Goal: Contribute content: Add original content to the website for others to see

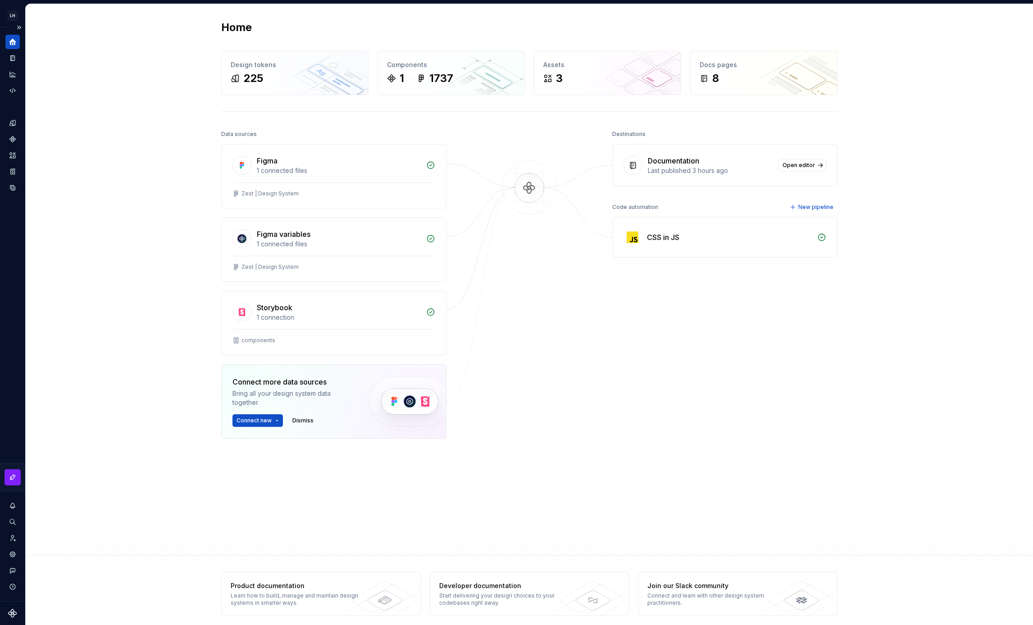
click at [15, 44] on icon "Home" at bounding box center [12, 42] width 7 height 7
drag, startPoint x: 20, startPoint y: 26, endPoint x: 19, endPoint y: 20, distance: 5.9
click at [20, 26] on button "Expand sidebar" at bounding box center [19, 27] width 13 height 13
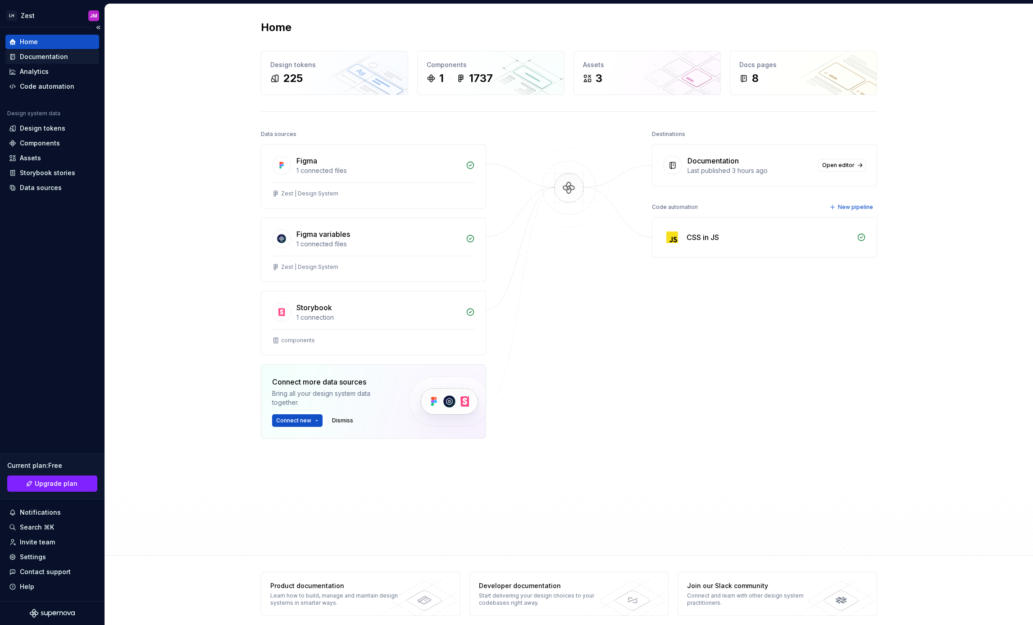
click at [61, 55] on div "Documentation" at bounding box center [44, 56] width 48 height 9
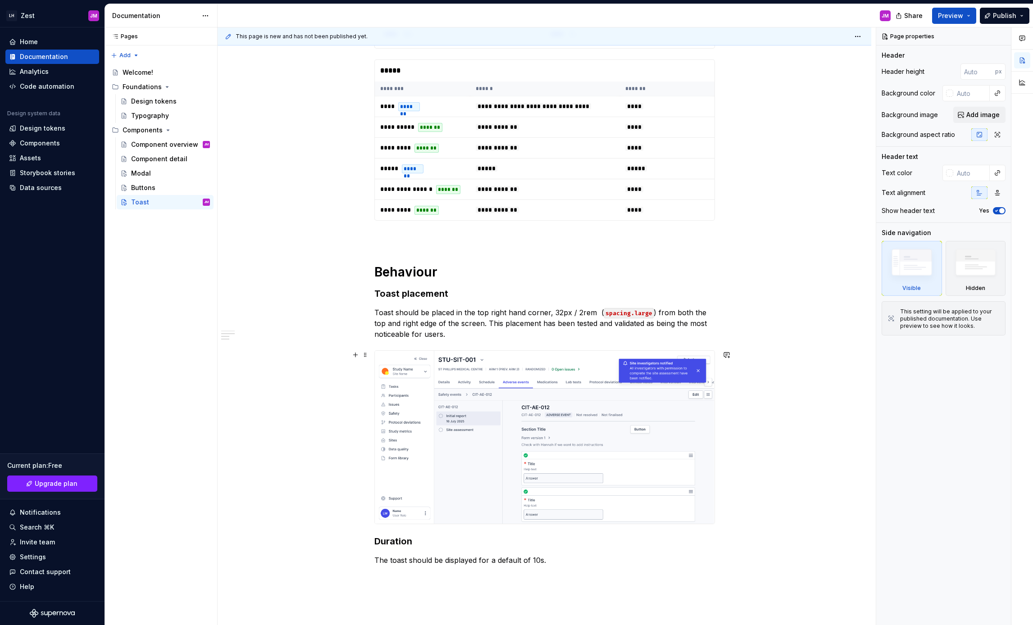
scroll to position [637, 0]
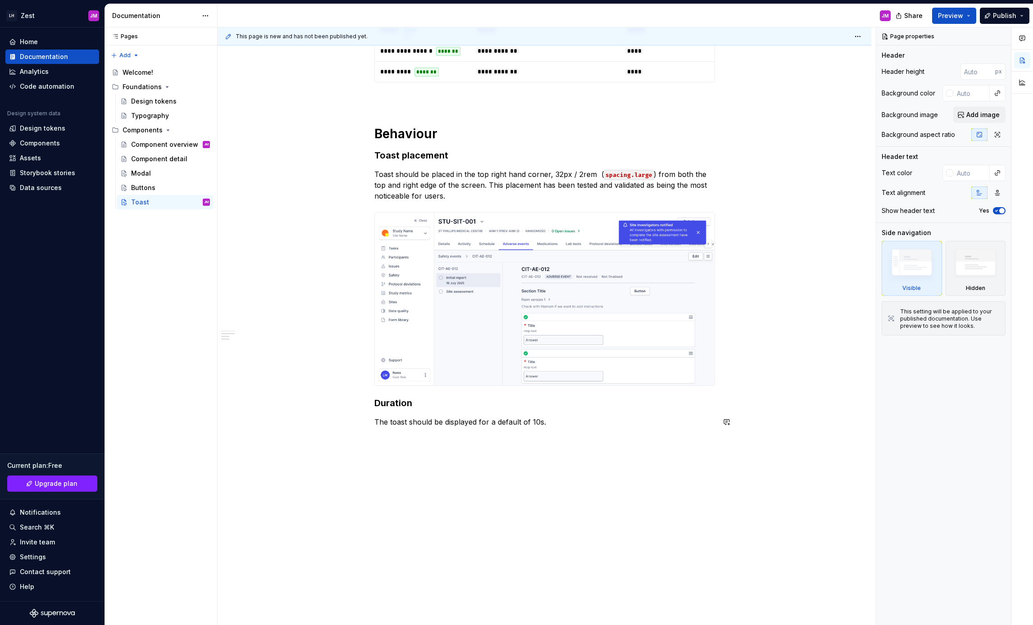
click at [462, 467] on div "**********" at bounding box center [545, 71] width 654 height 1108
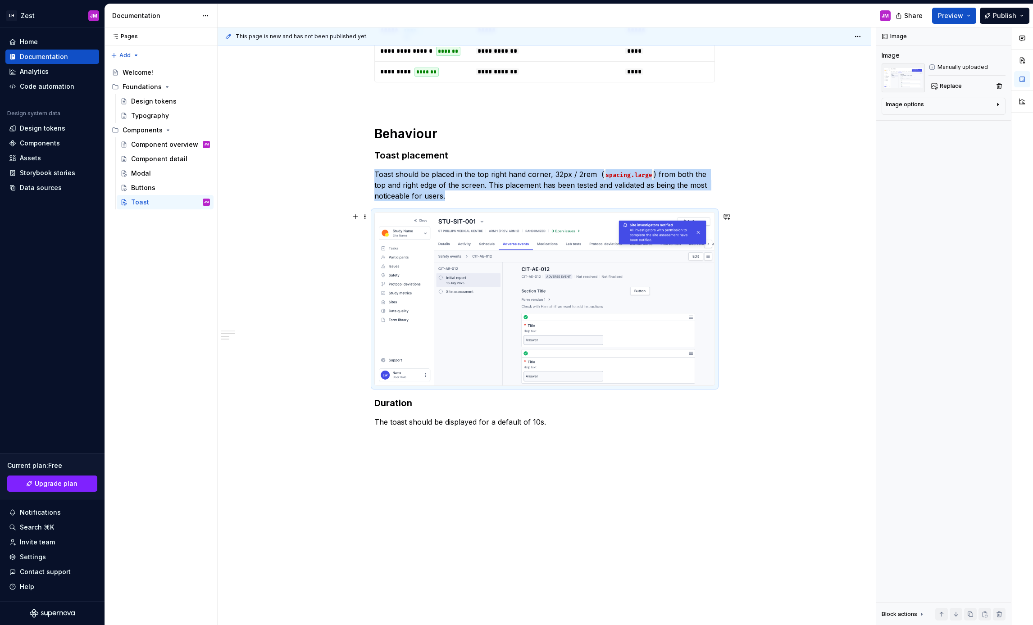
click at [448, 329] on img at bounding box center [545, 299] width 340 height 173
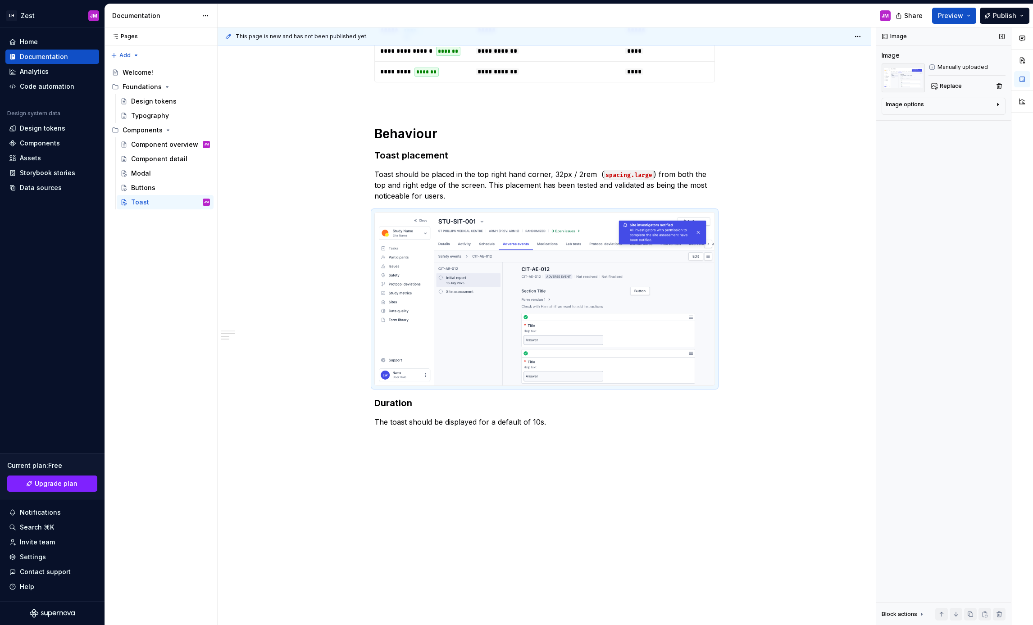
click at [947, 63] on div "Image Manually uploaded Replace" at bounding box center [944, 71] width 124 height 41
click at [940, 109] on div "Image options" at bounding box center [940, 106] width 109 height 11
type textarea "*"
click at [434, 481] on div "**********" at bounding box center [545, 87] width 654 height 1141
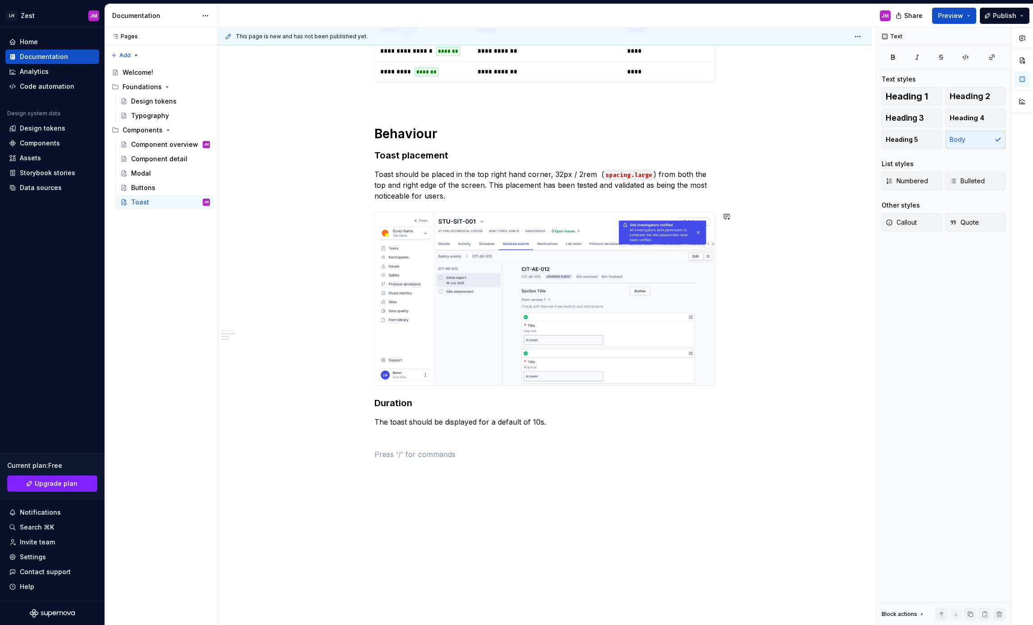
click at [434, 469] on div "**********" at bounding box center [544, 5] width 341 height 932
click at [429, 483] on div "Guidelines" at bounding box center [447, 486] width 87 height 9
click at [410, 434] on p at bounding box center [544, 438] width 341 height 11
click at [434, 510] on div "Heading 1" at bounding box center [443, 510] width 79 height 9
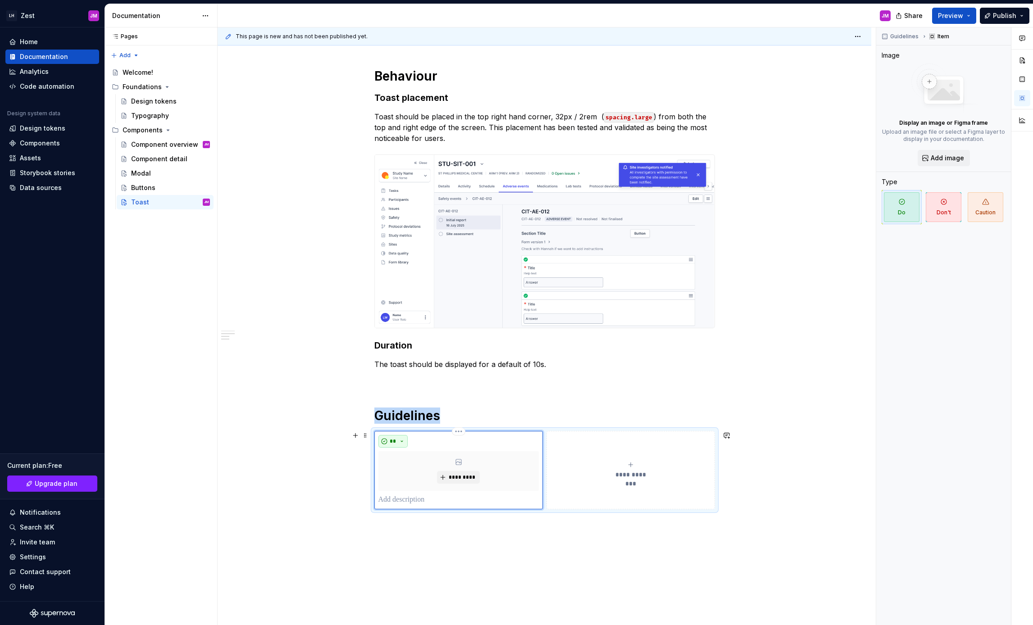
click at [386, 443] on button "**" at bounding box center [393, 441] width 30 height 13
click at [431, 474] on div "Don't" at bounding box center [432, 473] width 48 height 9
click at [551, 546] on div "**********" at bounding box center [545, 84] width 654 height 1248
click at [455, 475] on span "*********" at bounding box center [461, 477] width 27 height 7
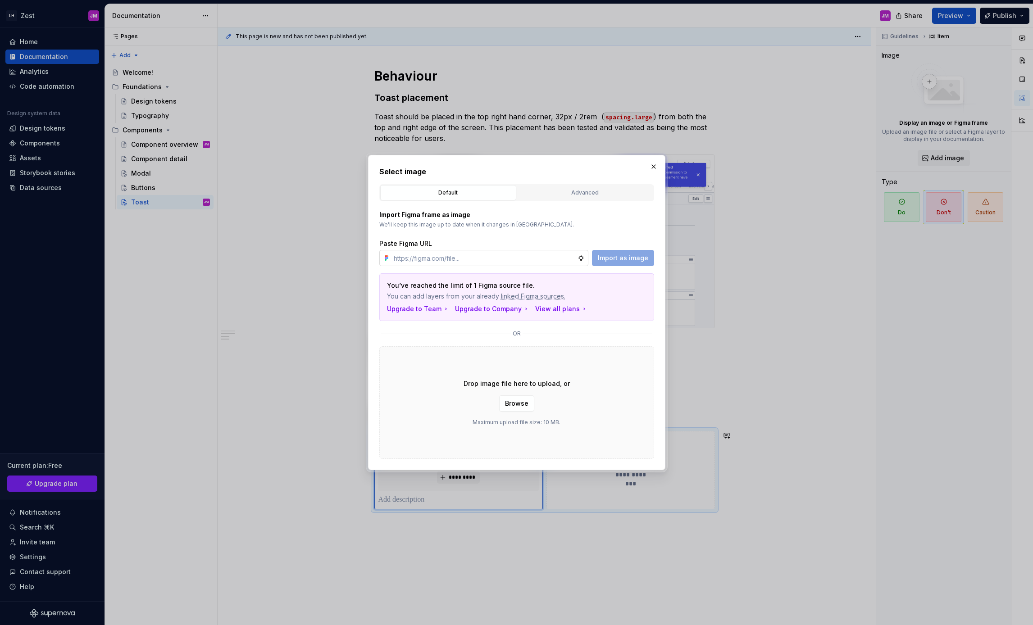
type input "[URL][DOMAIN_NAME]"
click at [633, 260] on span "Import as image" at bounding box center [623, 258] width 50 height 9
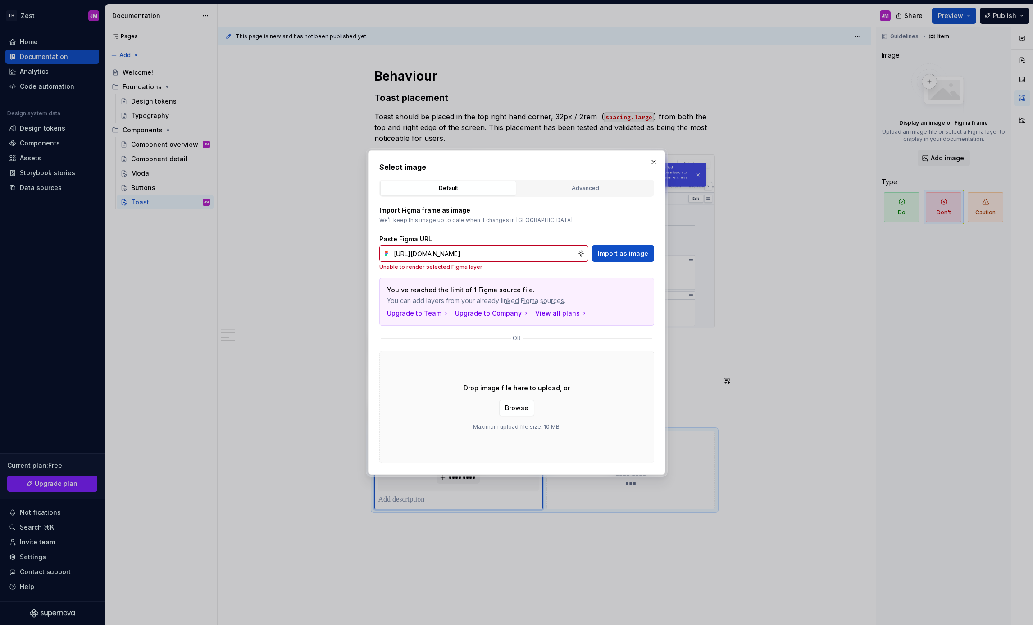
type textarea "*"
click at [582, 189] on div "Advanced" at bounding box center [585, 188] width 130 height 9
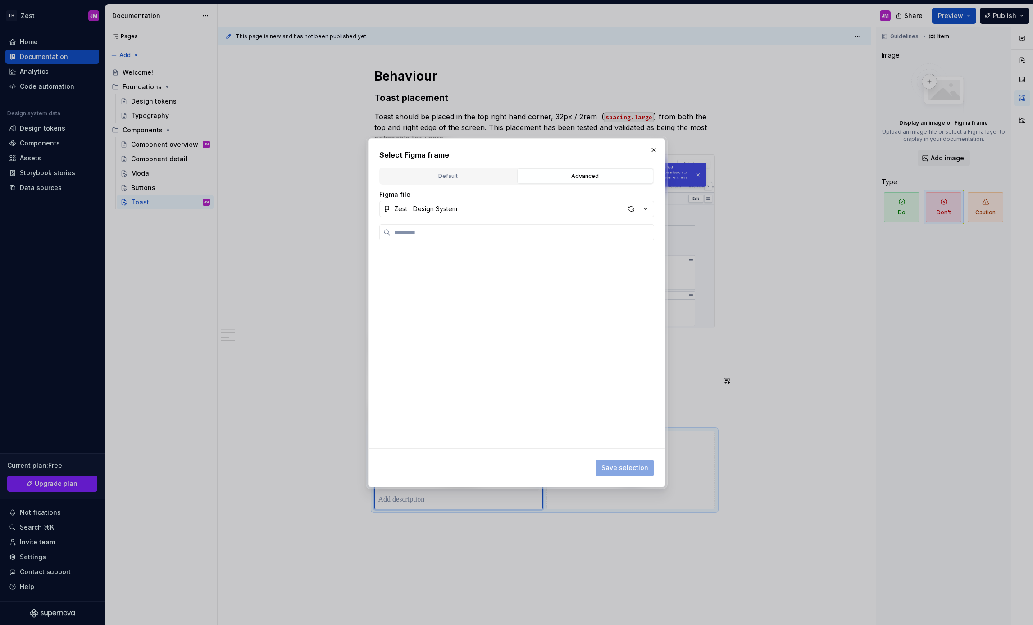
scroll to position [0, 0]
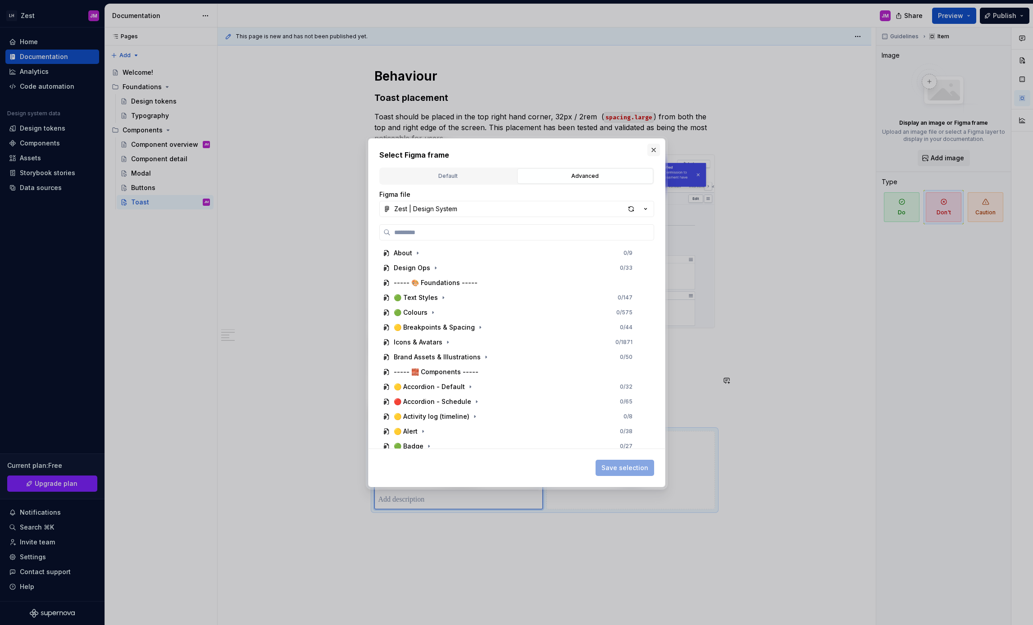
click at [654, 148] on button "button" at bounding box center [653, 150] width 13 height 13
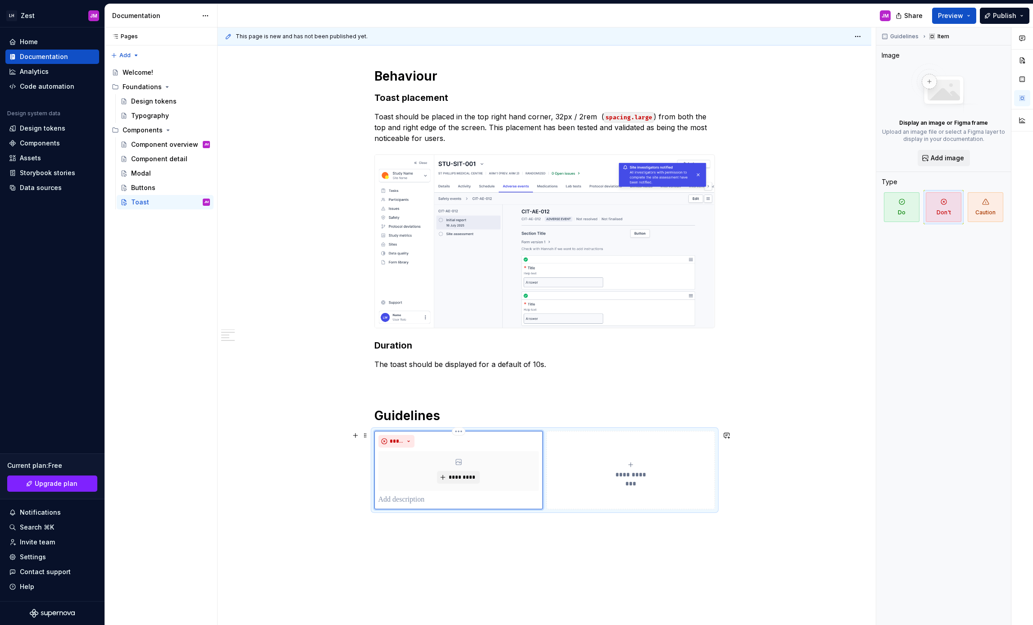
click at [405, 503] on p at bounding box center [458, 500] width 160 height 11
click at [442, 476] on button "*********" at bounding box center [458, 477] width 43 height 13
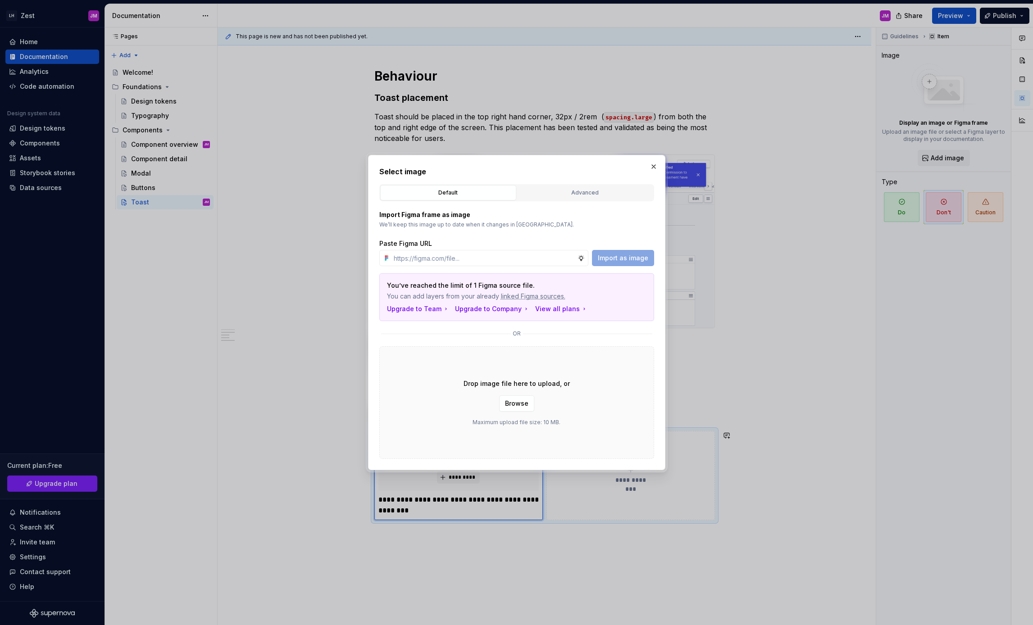
click at [590, 423] on div "Drop image file here to upload, or Browse Maximum upload file size: 10 MB." at bounding box center [516, 402] width 275 height 113
click at [524, 406] on span "Browse" at bounding box center [516, 403] width 23 height 9
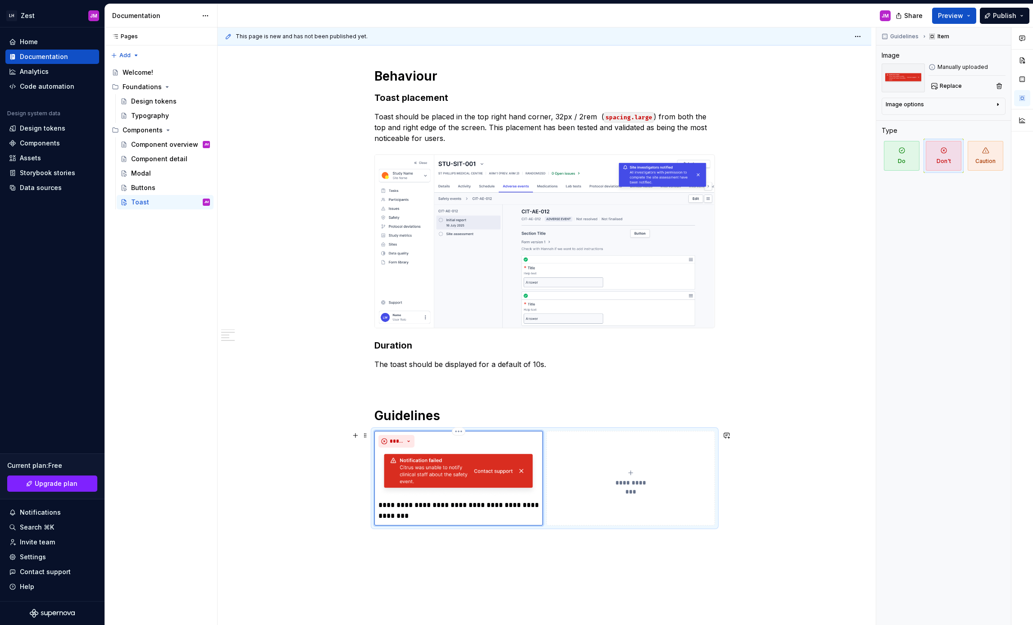
click at [427, 514] on p "**********" at bounding box center [458, 511] width 160 height 22
click at [521, 577] on div "**********" at bounding box center [547, 326] width 658 height 598
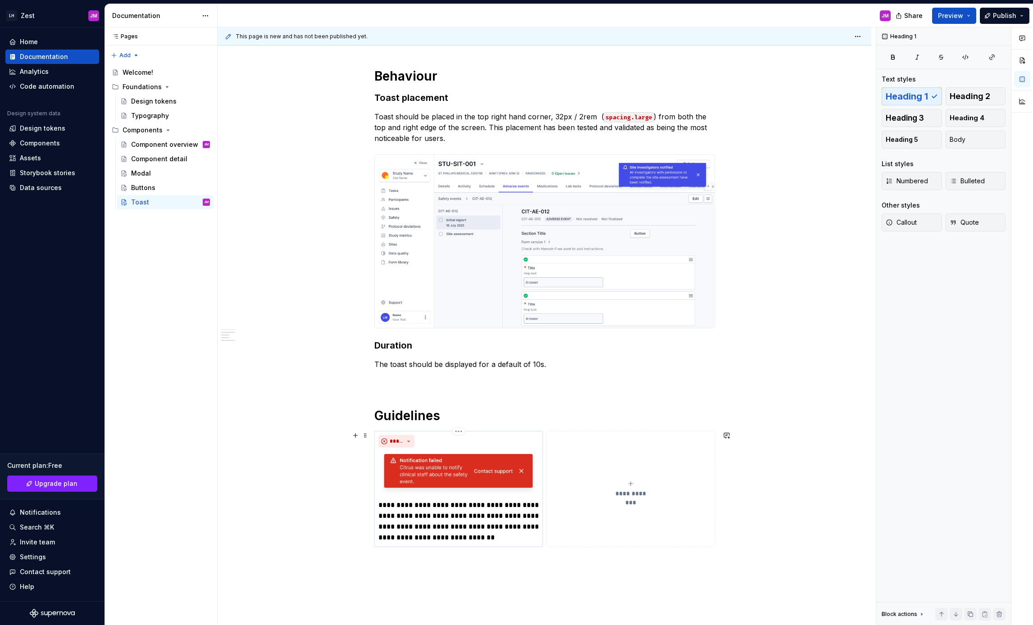
click at [381, 505] on p "**********" at bounding box center [458, 521] width 160 height 43
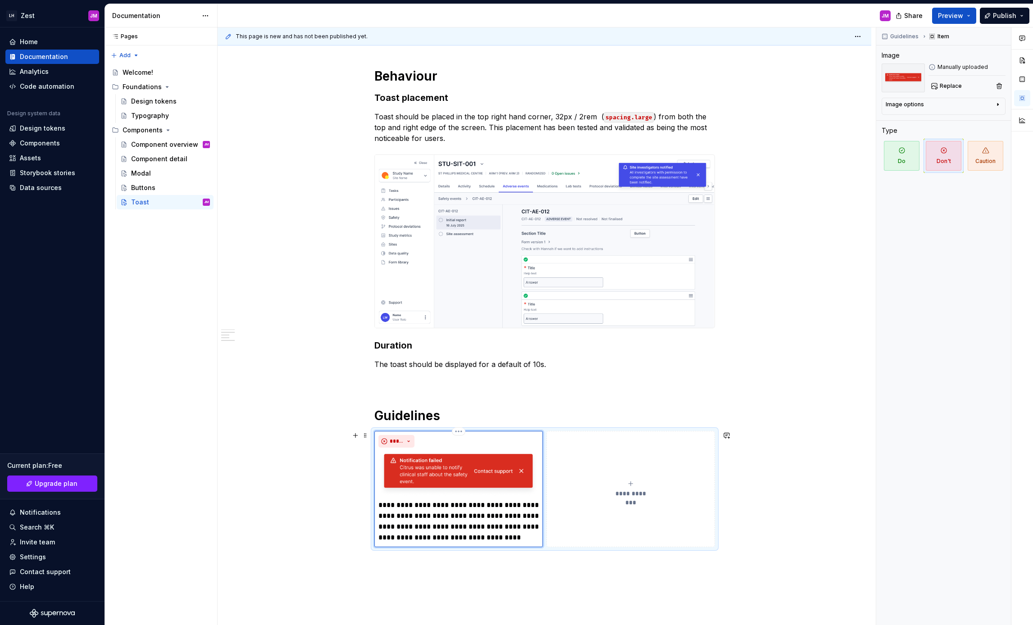
click at [445, 516] on p "**********" at bounding box center [458, 521] width 160 height 43
click at [474, 559] on p "**********" at bounding box center [458, 532] width 160 height 65
click at [499, 589] on div "**********" at bounding box center [545, 114] width 654 height 1308
click at [326, 517] on div "**********" at bounding box center [545, 114] width 654 height 1308
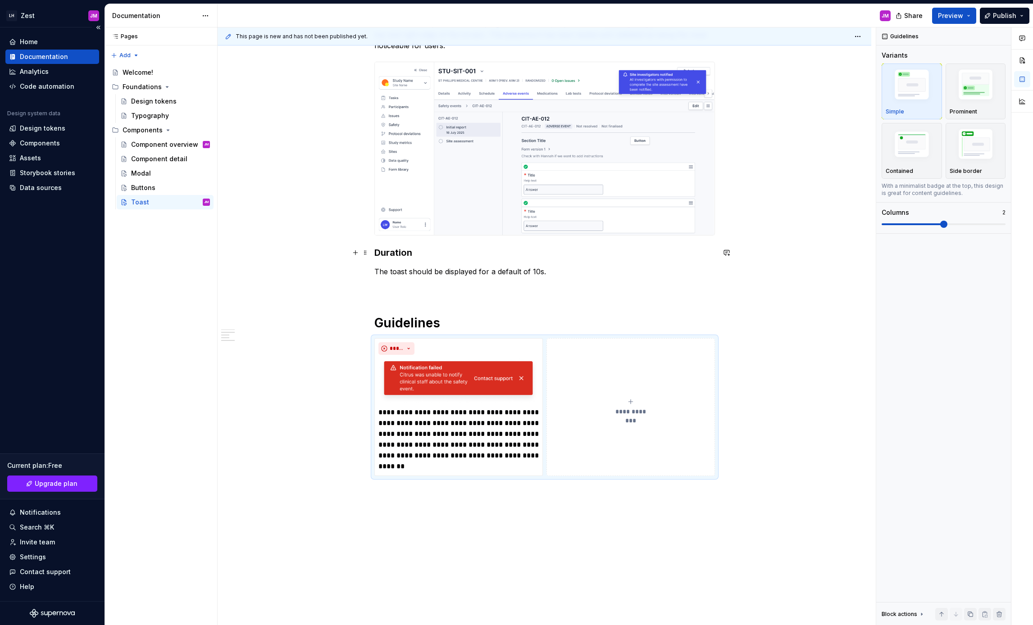
scroll to position [811, 0]
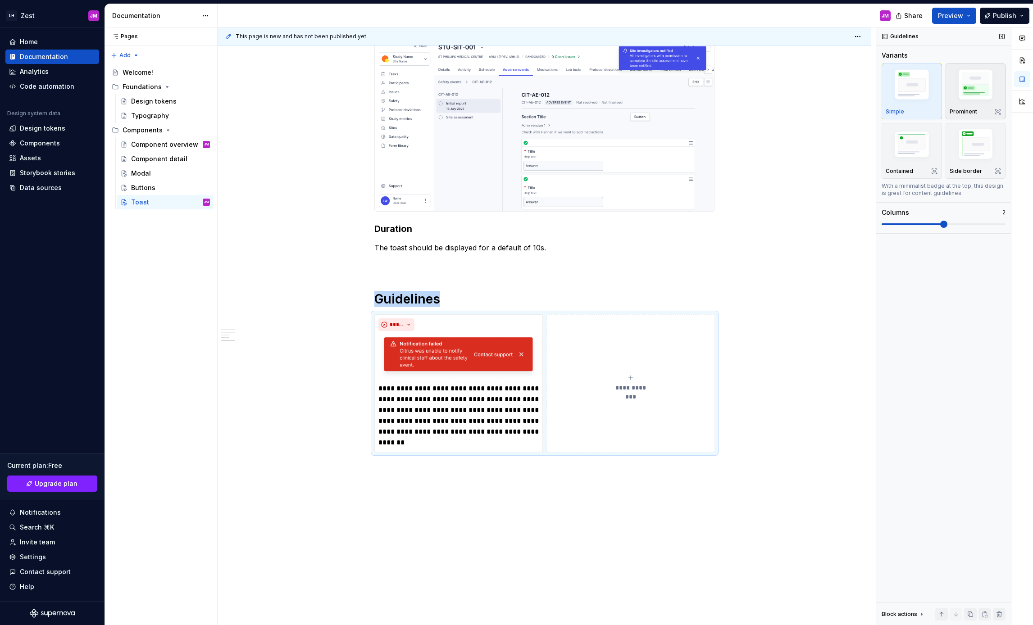
click at [973, 97] on img "button" at bounding box center [976, 86] width 52 height 39
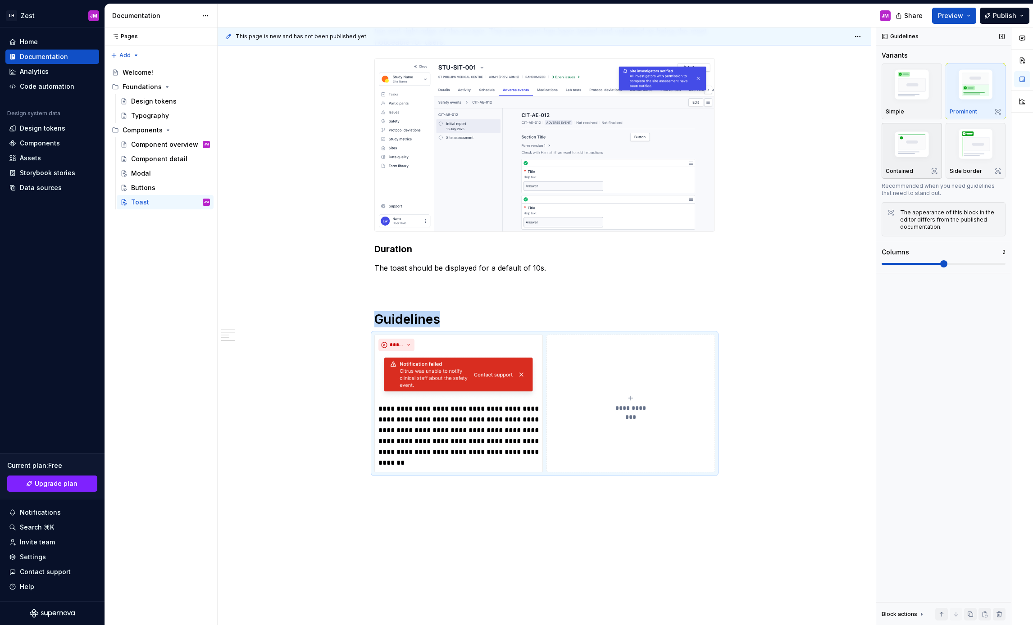
click at [917, 153] on img "button" at bounding box center [912, 145] width 52 height 35
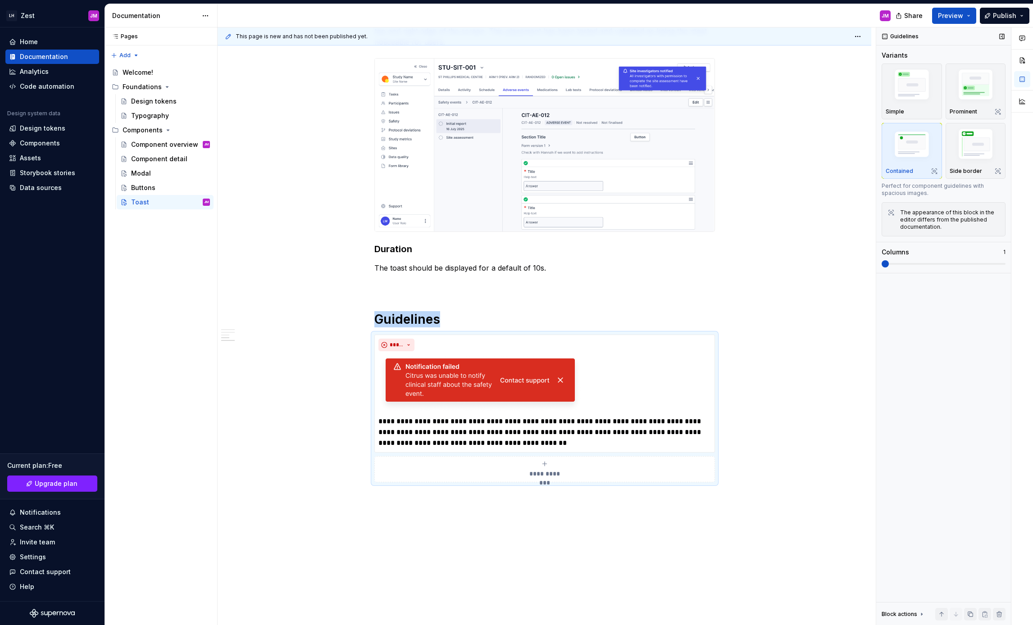
click at [882, 263] on span at bounding box center [885, 263] width 7 height 7
click at [970, 139] on img "button" at bounding box center [976, 145] width 52 height 39
click at [965, 94] on img "button" at bounding box center [976, 86] width 52 height 39
click at [920, 99] on img "button" at bounding box center [912, 86] width 52 height 39
click at [981, 101] on img "button" at bounding box center [976, 86] width 52 height 39
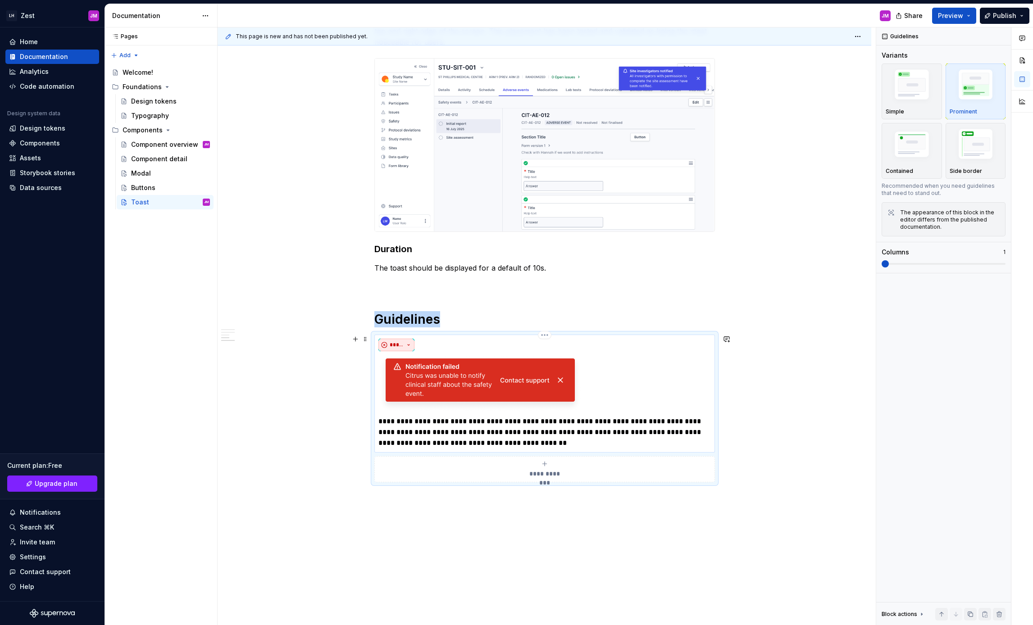
click at [409, 343] on button "*****" at bounding box center [396, 345] width 36 height 13
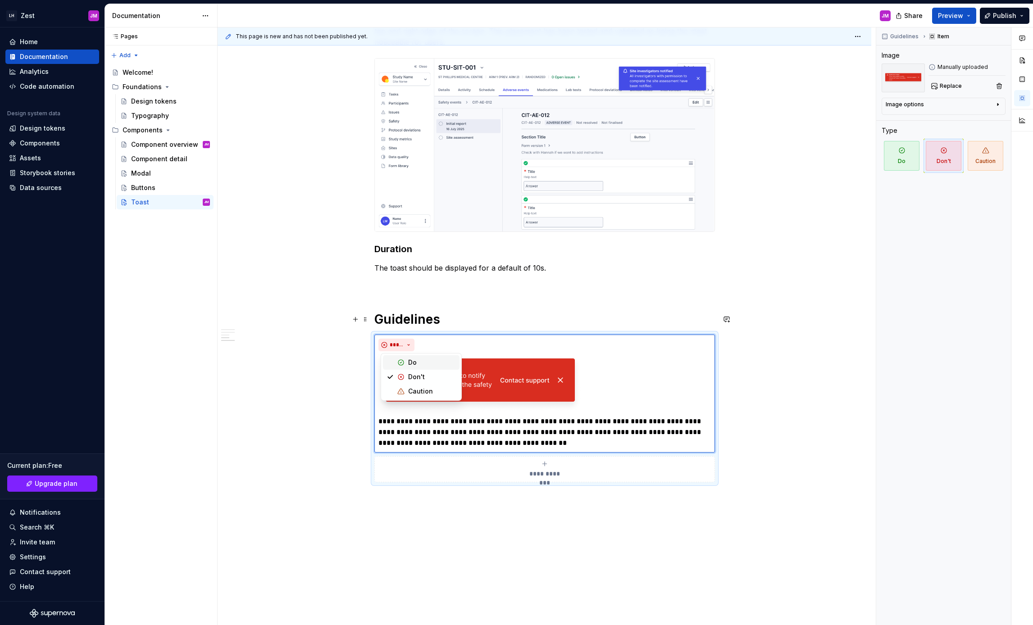
click at [483, 313] on h1 "Guidelines" at bounding box center [544, 319] width 341 height 16
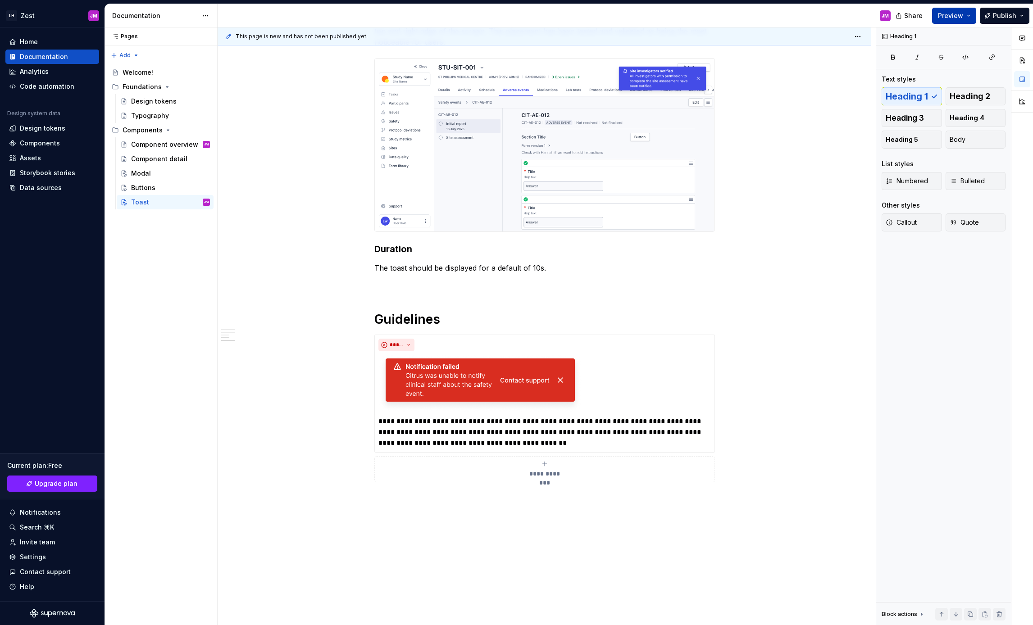
click at [970, 14] on button "Preview" at bounding box center [954, 16] width 44 height 16
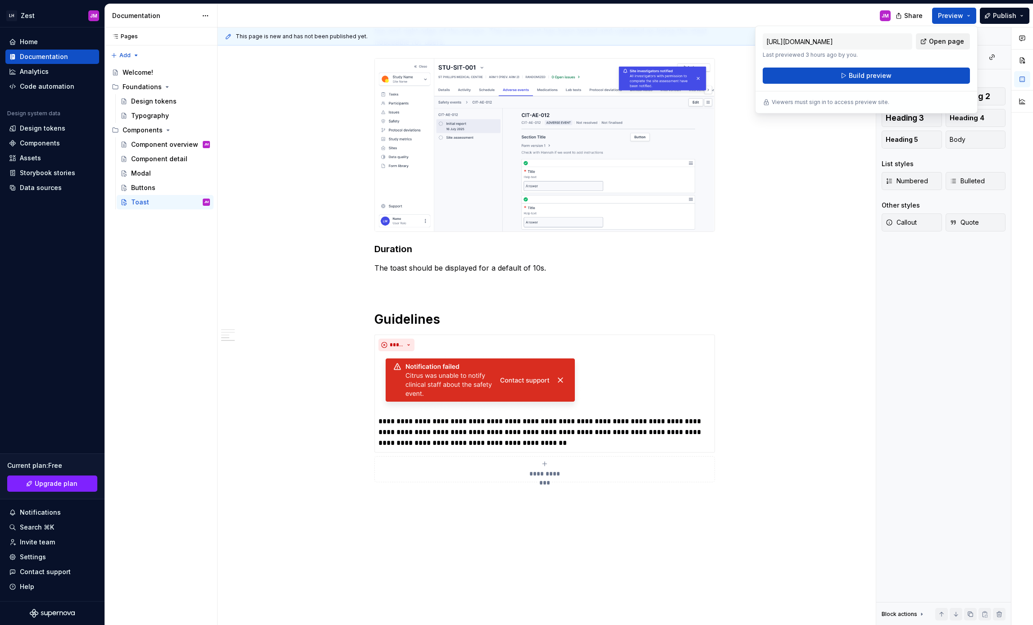
click at [951, 42] on span "Open page" at bounding box center [946, 41] width 35 height 9
click at [1007, 19] on span "Publish" at bounding box center [1004, 15] width 23 height 9
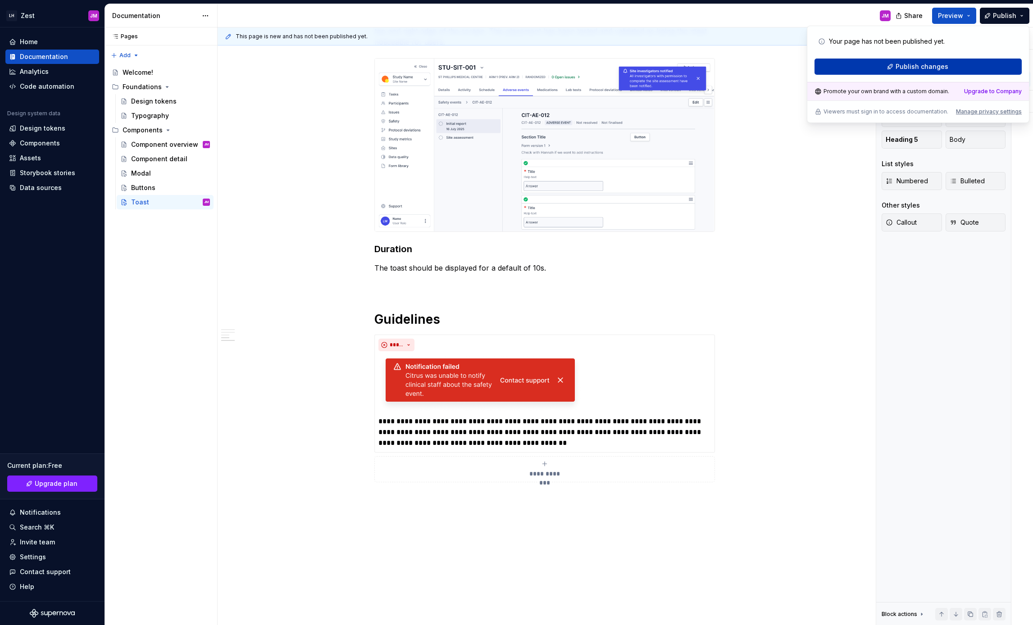
click at [956, 66] on button "Publish changes" at bounding box center [918, 67] width 207 height 16
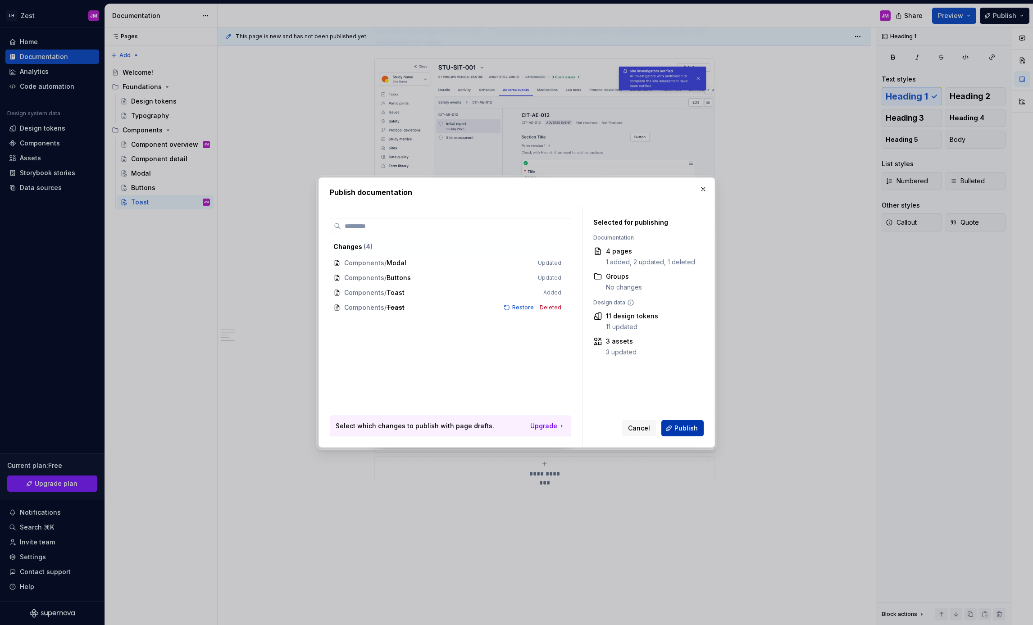
click at [684, 425] on span "Publish" at bounding box center [685, 428] width 23 height 9
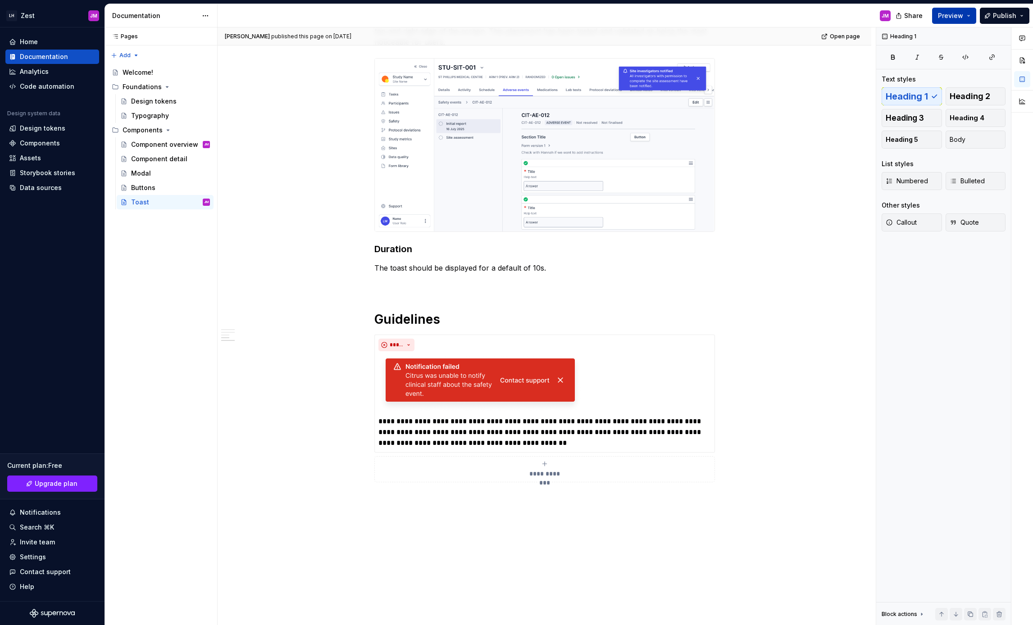
click at [975, 17] on button "Preview" at bounding box center [954, 16] width 44 height 16
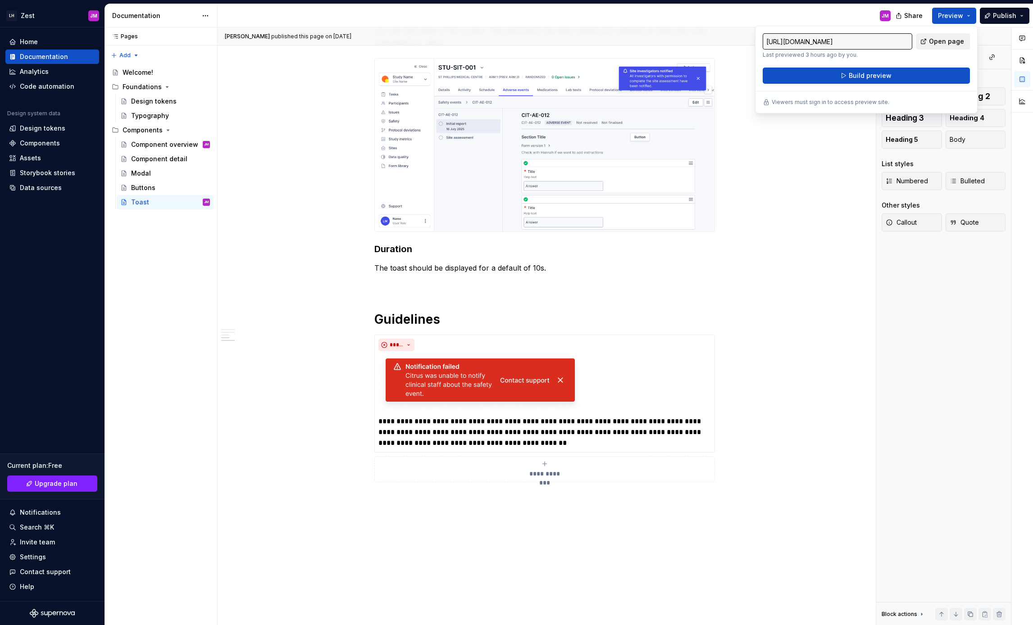
click at [942, 42] on span "Open page" at bounding box center [946, 41] width 35 height 9
click at [844, 193] on div "**********" at bounding box center [545, 21] width 654 height 1317
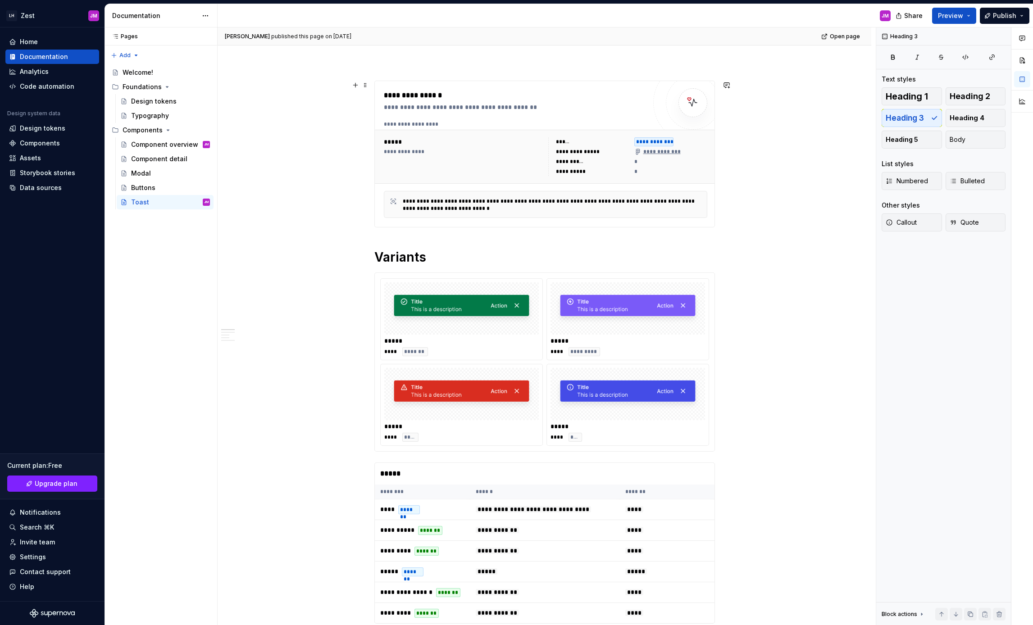
scroll to position [0, 0]
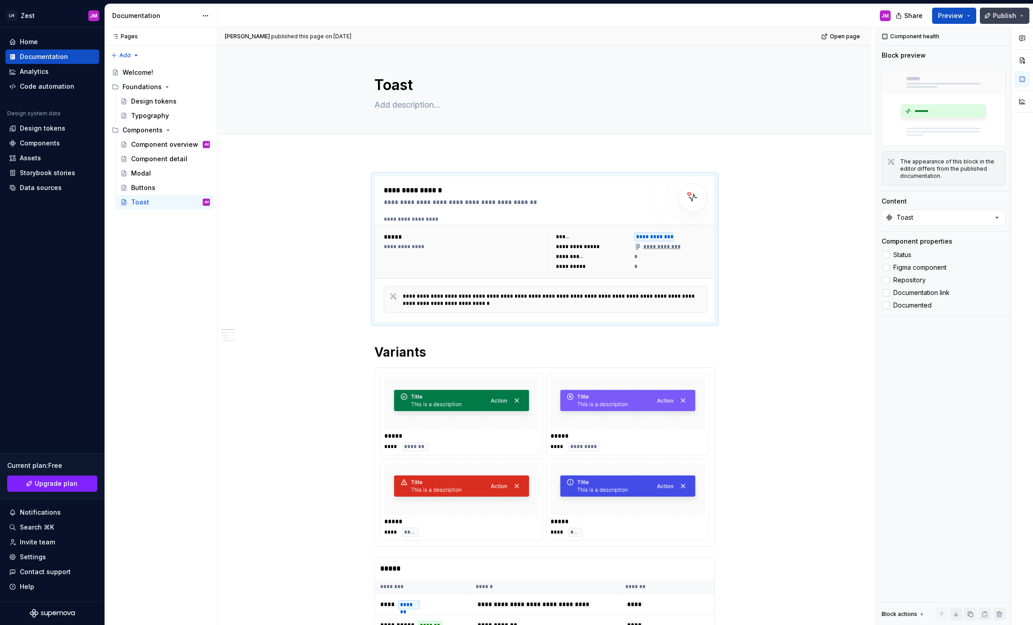
click at [1016, 15] on span "Publish" at bounding box center [1004, 15] width 23 height 9
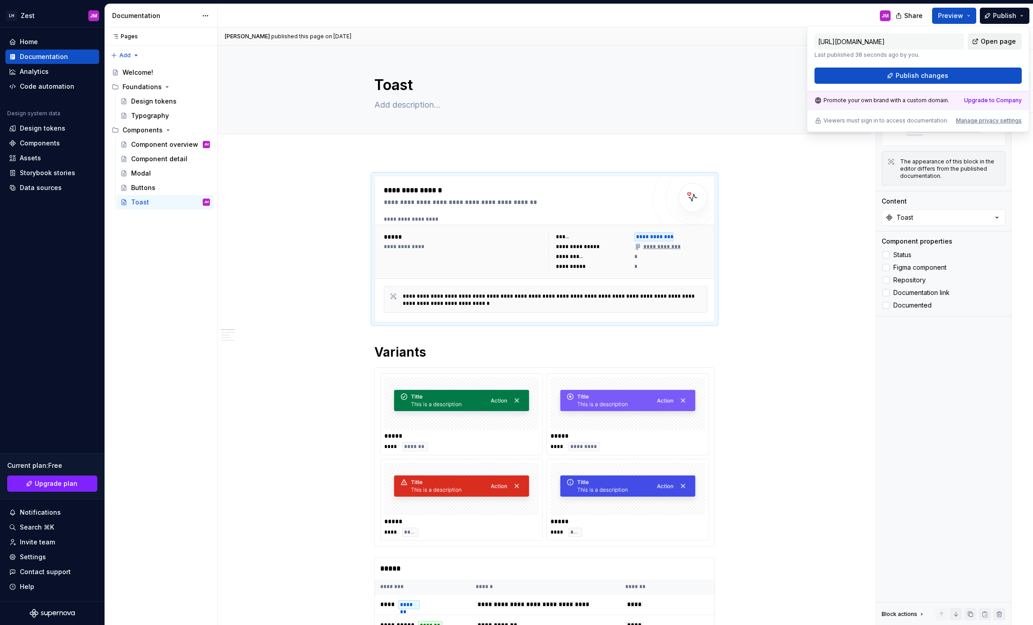
click at [986, 41] on span "Open page" at bounding box center [998, 41] width 35 height 9
click at [814, 265] on div "**********" at bounding box center [547, 326] width 658 height 598
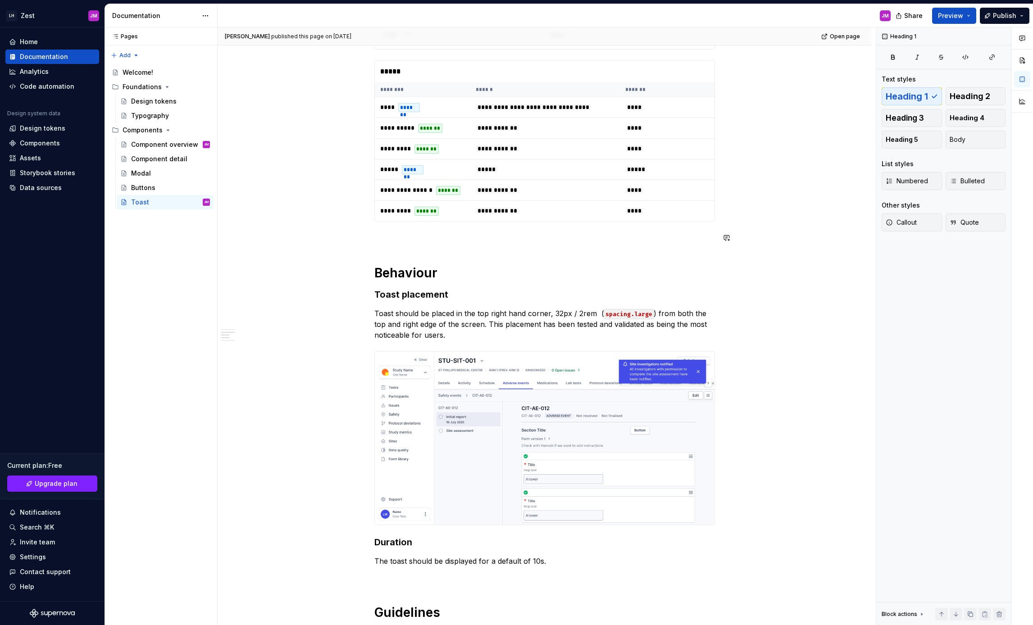
scroll to position [534, 0]
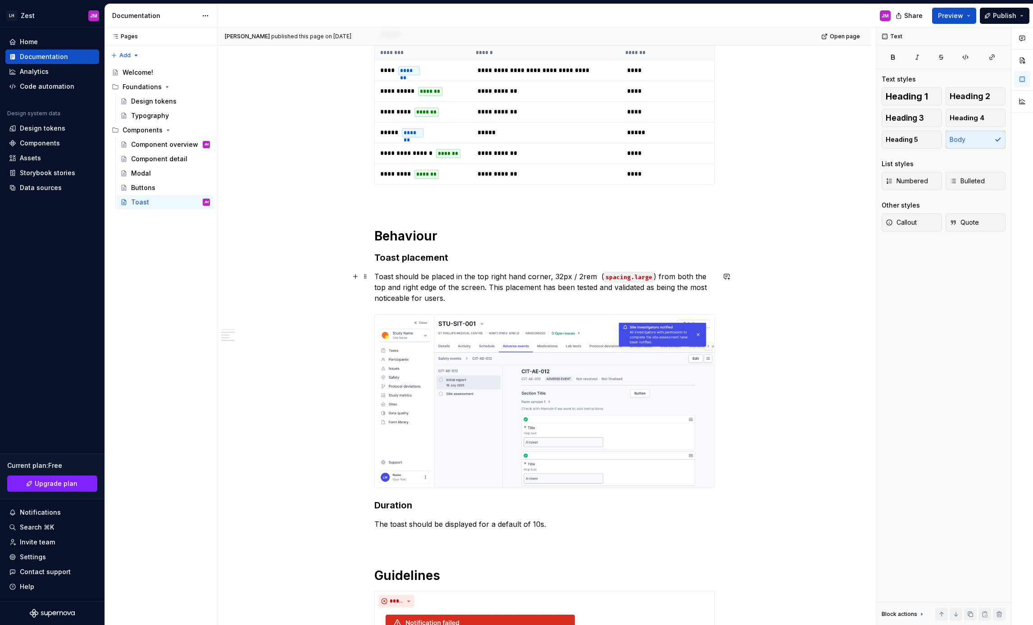
click at [464, 289] on p "Toast should be placed in the top right hand corner, 32px / 2rem ( spacing.larg…" at bounding box center [544, 287] width 341 height 32
click at [451, 296] on p "Toast should be placed in the top right hand corner, 32px / 2rem ( spacing.larg…" at bounding box center [544, 287] width 341 height 32
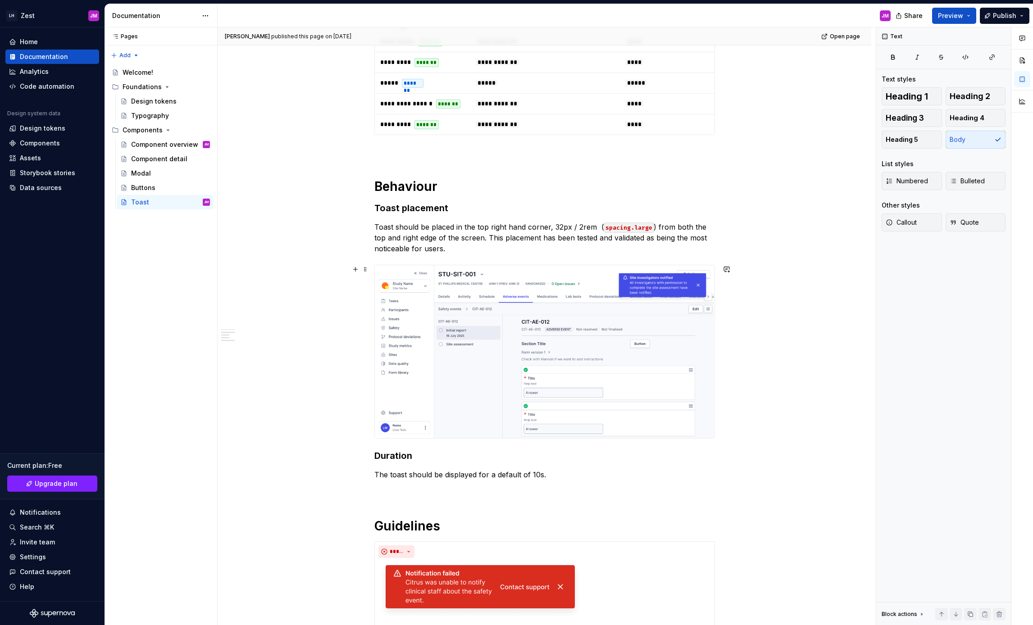
scroll to position [593, 0]
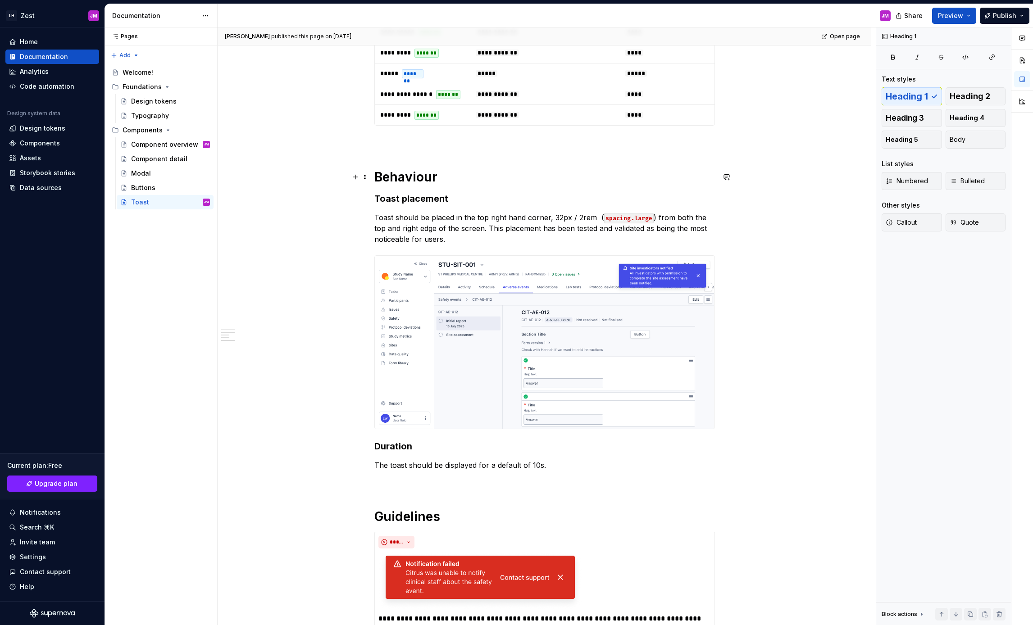
click at [420, 173] on h1 "Behaviour" at bounding box center [544, 177] width 341 height 16
click at [417, 151] on div "**********" at bounding box center [544, 131] width 341 height 1098
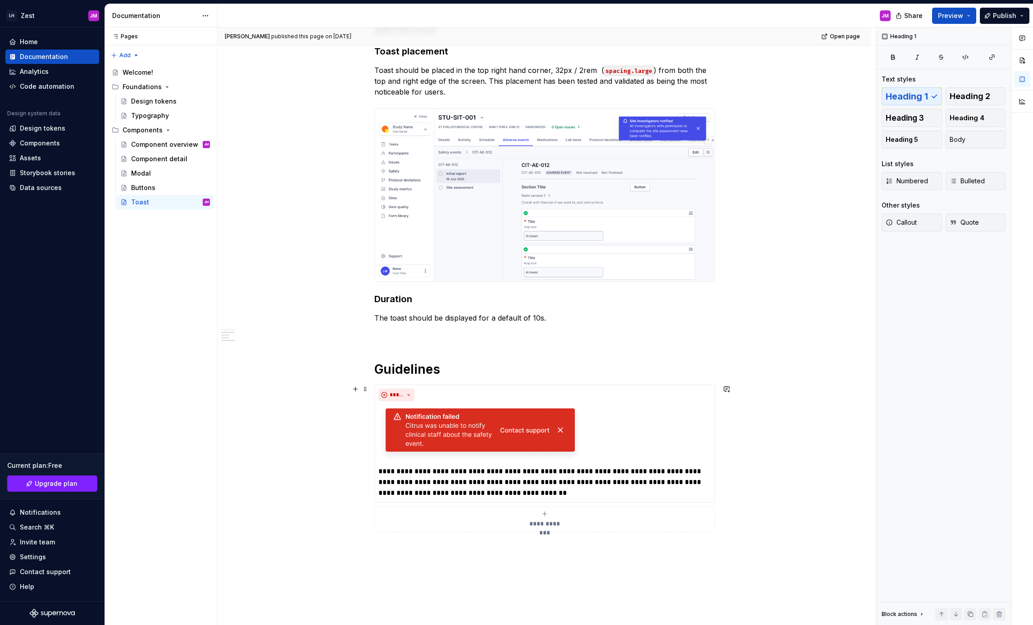
scroll to position [779, 0]
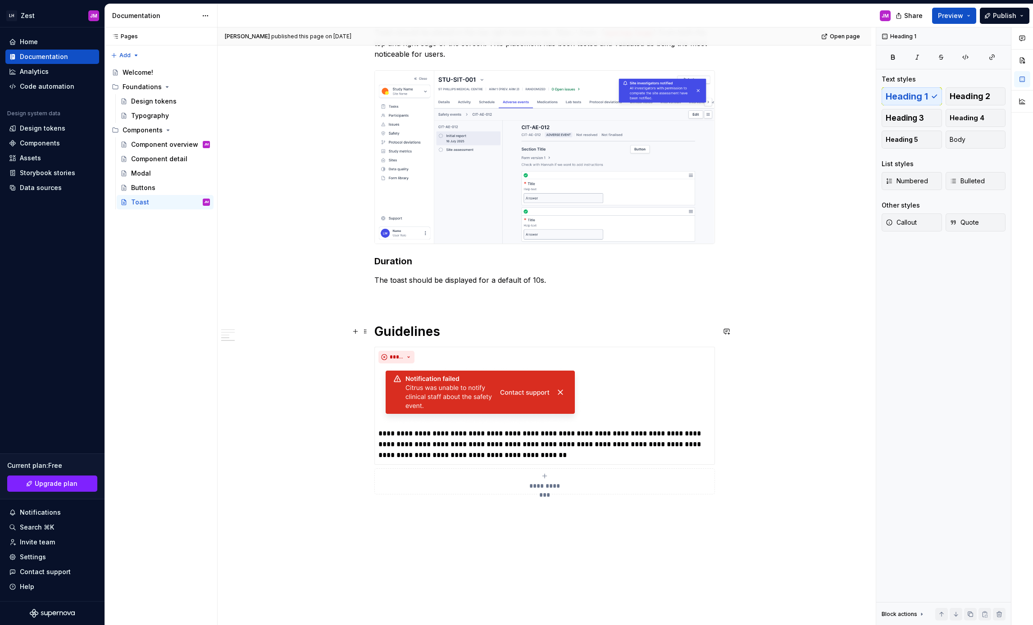
click at [374, 331] on div "**********" at bounding box center [545, 34] width 654 height 1317
click at [549, 327] on h1 "Usage guidelines" at bounding box center [544, 331] width 341 height 16
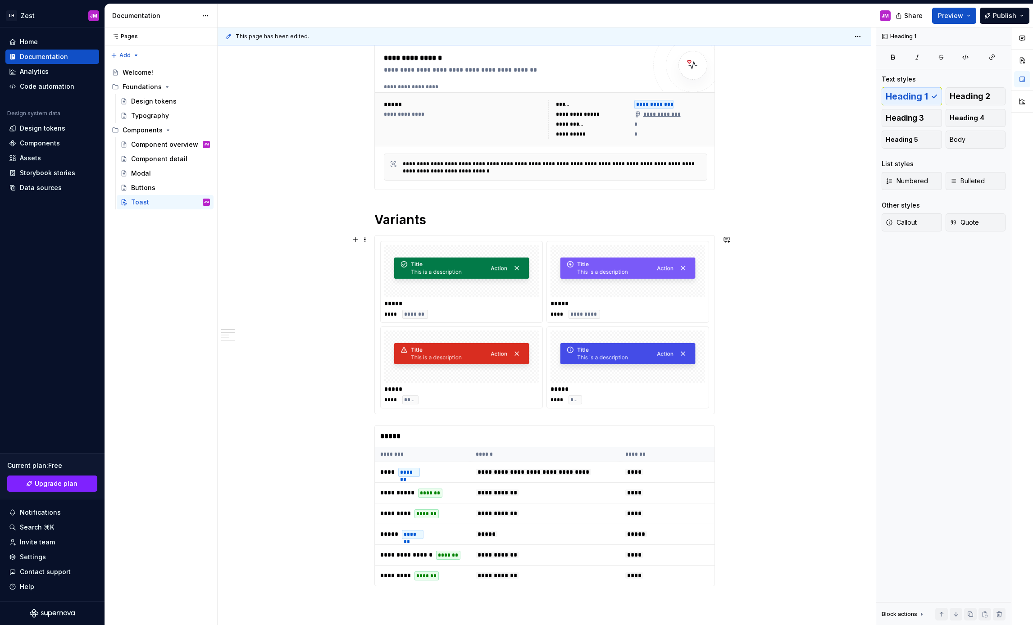
scroll to position [0, 0]
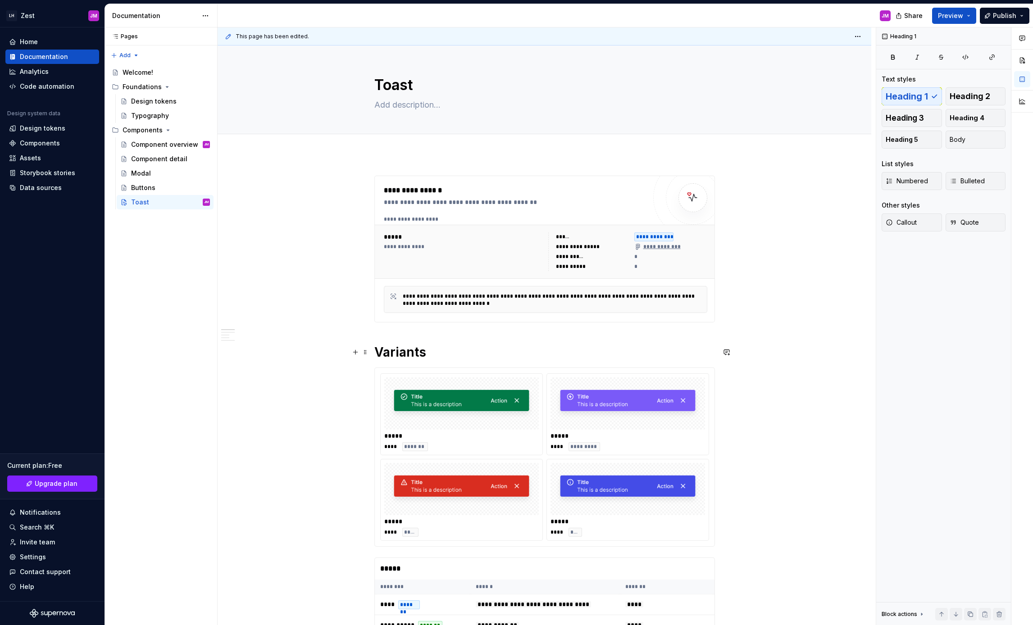
click at [450, 352] on h1 "Variants" at bounding box center [544, 352] width 341 height 16
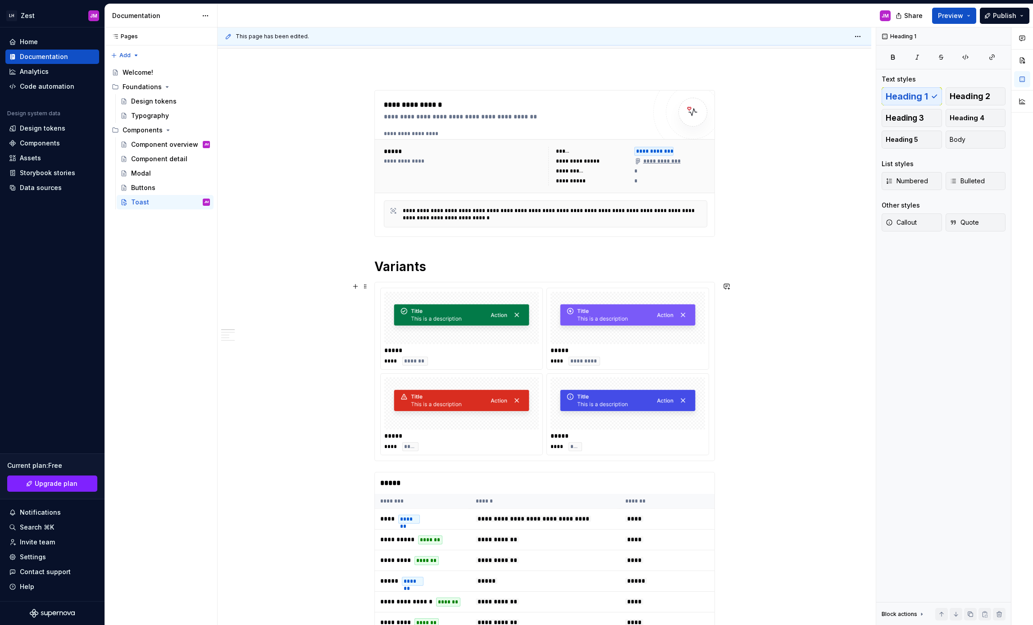
scroll to position [127, 0]
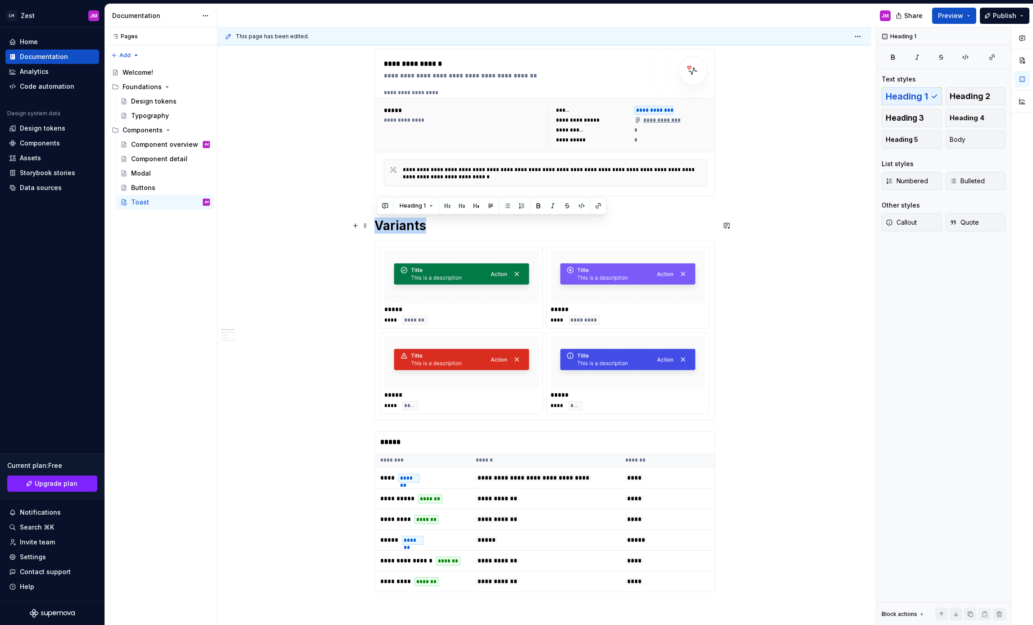
drag, startPoint x: 431, startPoint y: 223, endPoint x: 378, endPoint y: 223, distance: 53.2
click at [377, 223] on h1 "Variants" at bounding box center [544, 226] width 341 height 16
copy h1 "Variants"
click at [444, 233] on h1 "Variants" at bounding box center [544, 226] width 341 height 16
click at [381, 206] on div "**********" at bounding box center [544, 598] width 341 height 1098
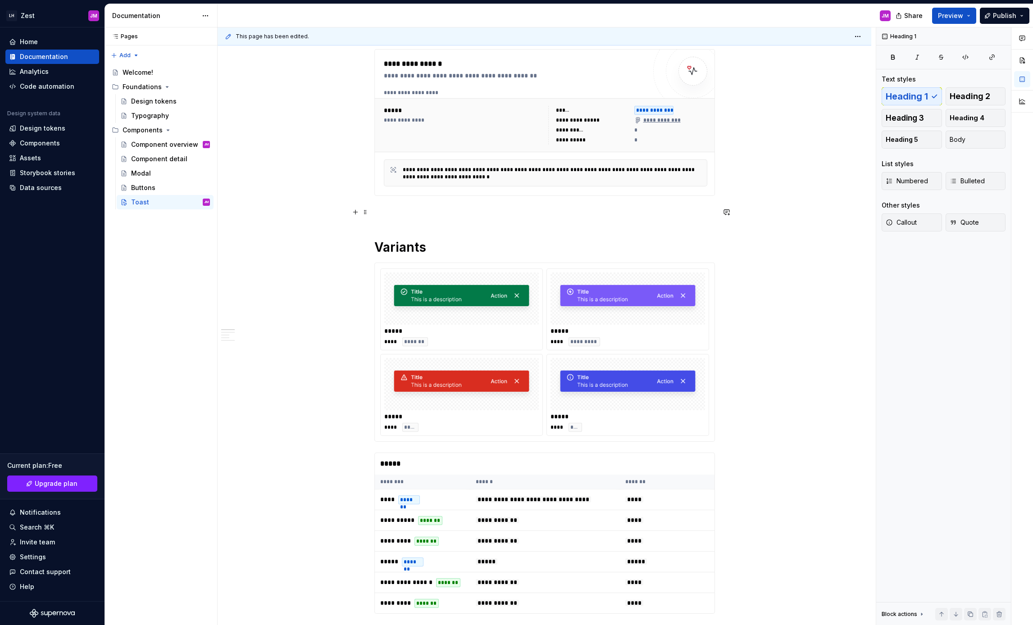
click at [384, 212] on p at bounding box center [544, 212] width 341 height 11
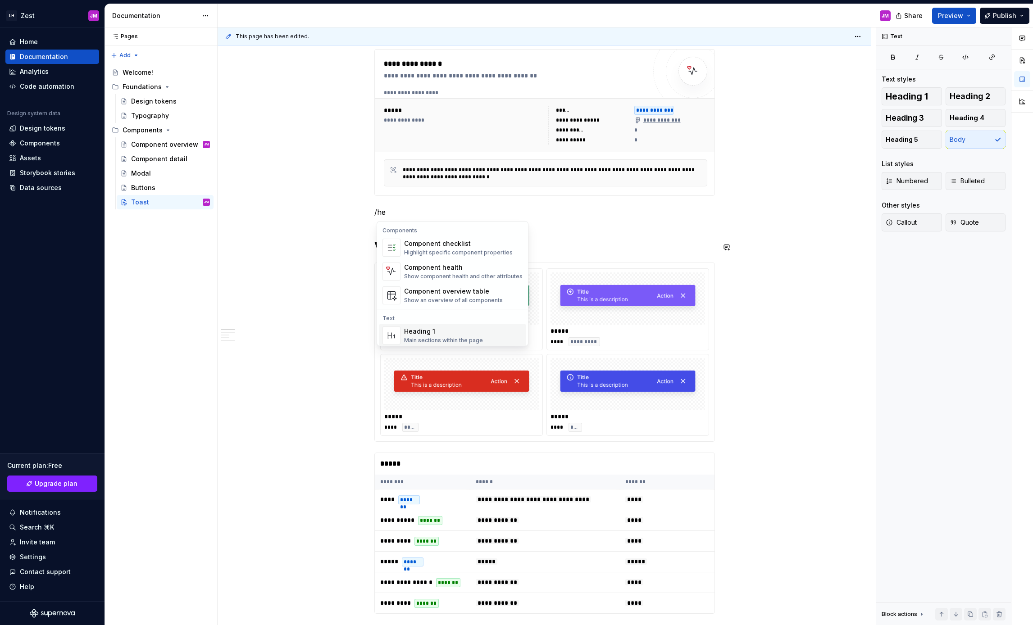
click at [433, 336] on div "Heading 1" at bounding box center [443, 331] width 79 height 9
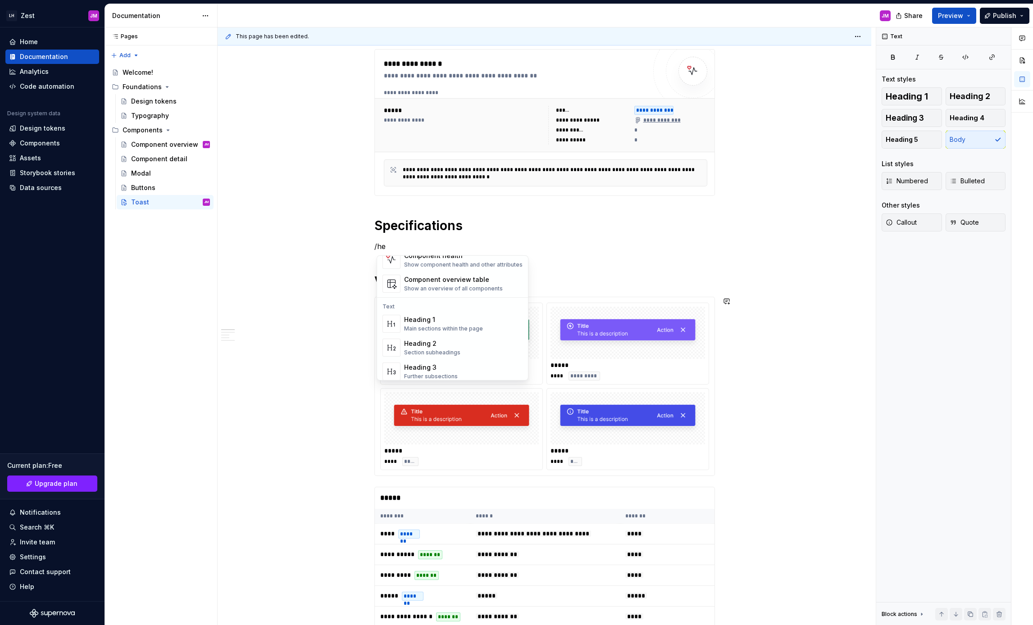
scroll to position [87, 0]
click at [462, 351] on div "Heading 4 Details in subsections" at bounding box center [463, 355] width 118 height 18
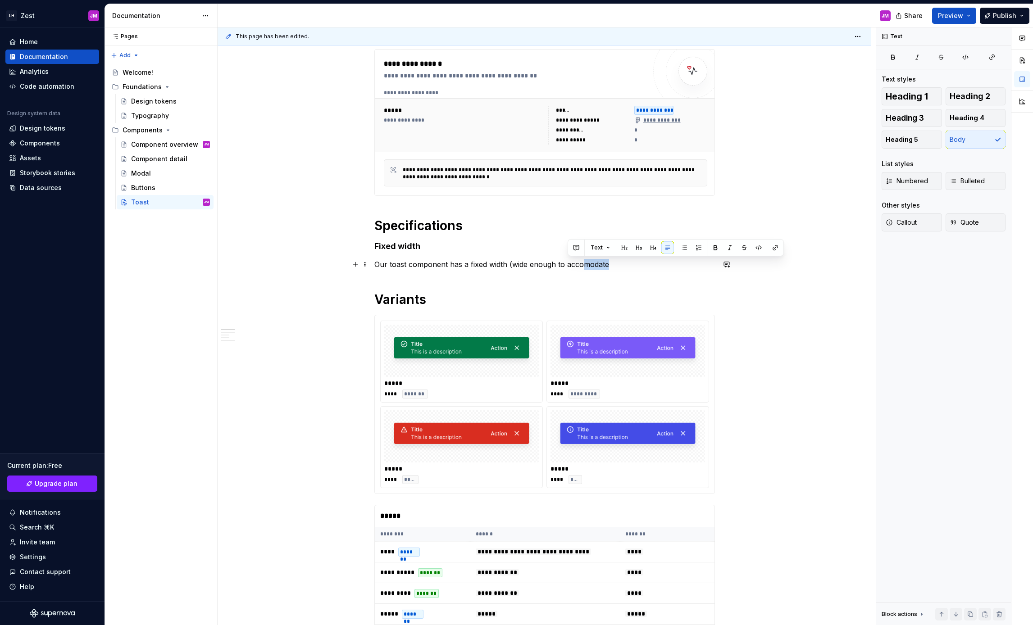
click at [583, 265] on p "Our toast component has a fixed width (wide enough to accomodate" at bounding box center [544, 264] width 341 height 11
drag, startPoint x: 592, startPoint y: 267, endPoint x: 600, endPoint y: 269, distance: 8.3
click at [592, 267] on p "Our toast component has a fixed width (wide enough to accomodate" at bounding box center [544, 264] width 341 height 11
click at [593, 264] on p "Our toast component has a fixed width (wide enough to accomodate" at bounding box center [544, 264] width 341 height 11
click at [652, 268] on p "Our toast component has a fixed width (wide enough to accommodate" at bounding box center [544, 264] width 341 height 11
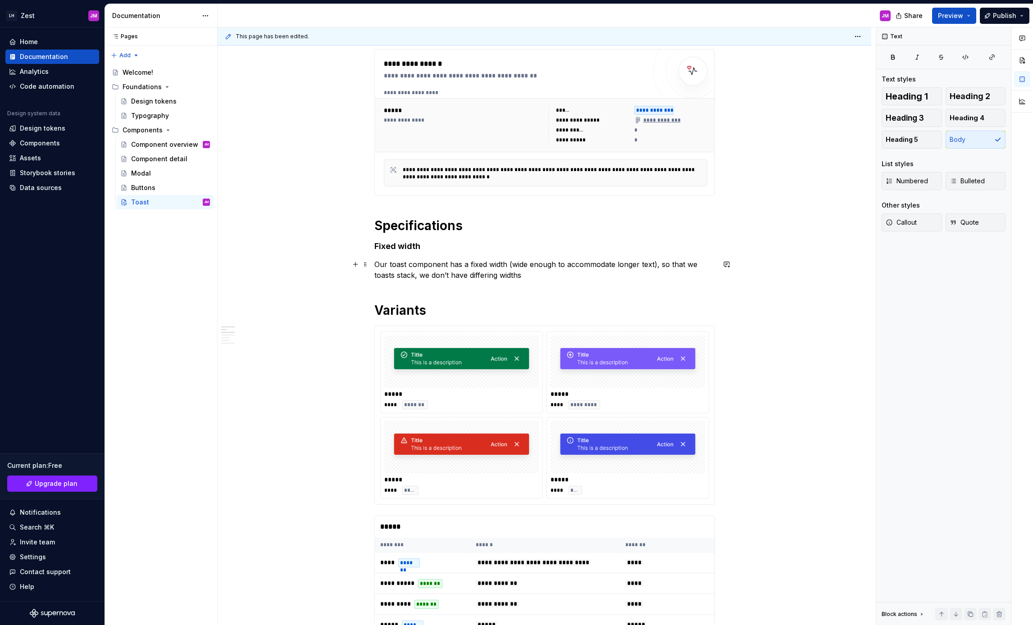
click at [556, 277] on p "Our toast component has a fixed width (wide enough to accommodate longer text),…" at bounding box center [544, 270] width 341 height 22
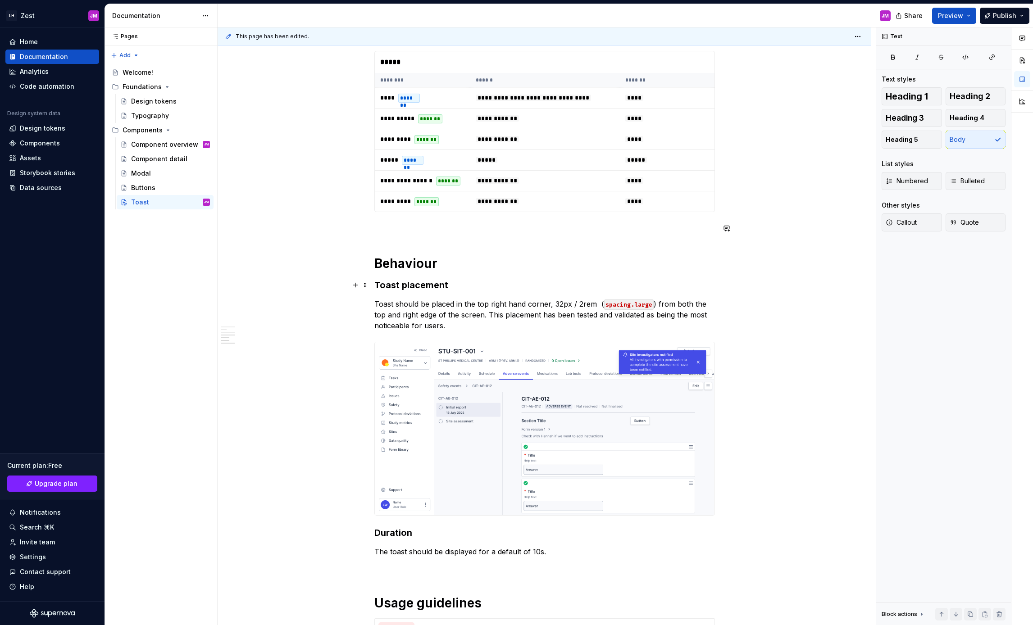
scroll to position [731, 0]
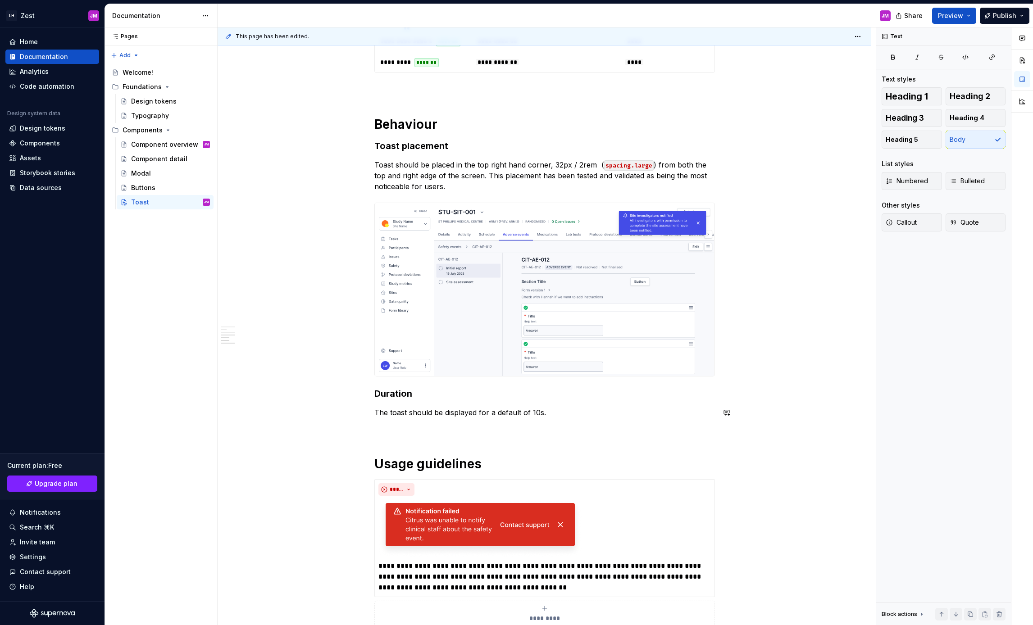
click at [561, 417] on p "The toast should be displayed for a default of 10s." at bounding box center [544, 412] width 341 height 11
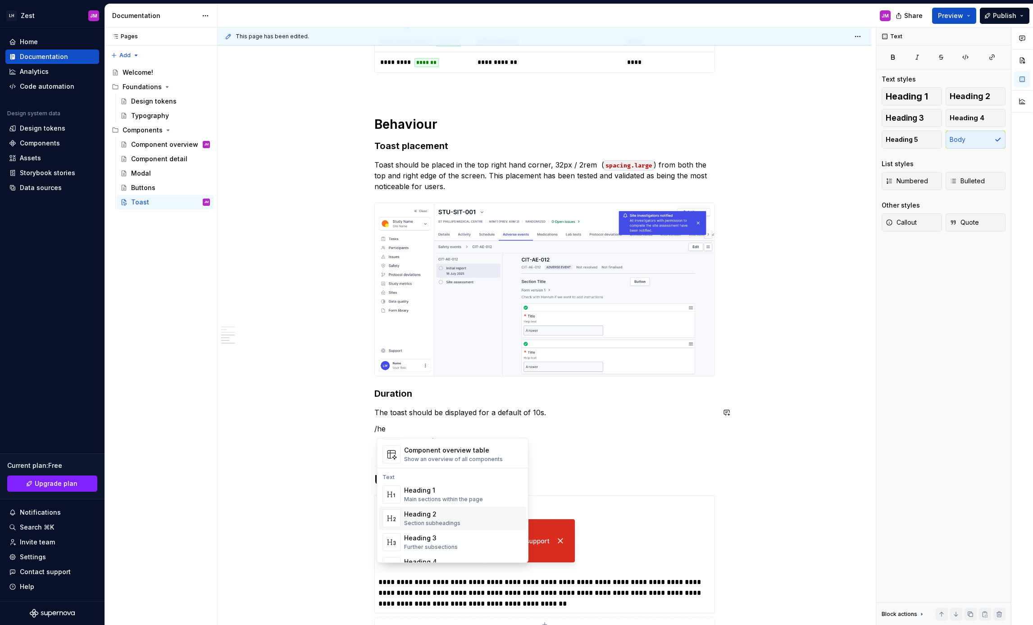
scroll to position [59, 0]
click at [470, 535] on div "Heading 3 Further subsections" at bounding box center [463, 542] width 118 height 18
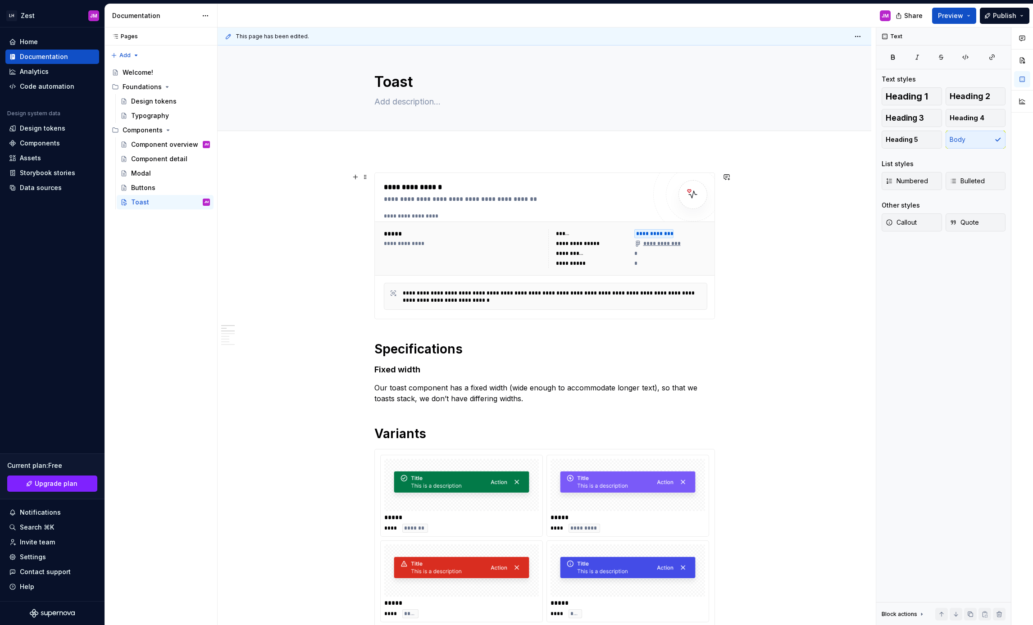
scroll to position [0, 0]
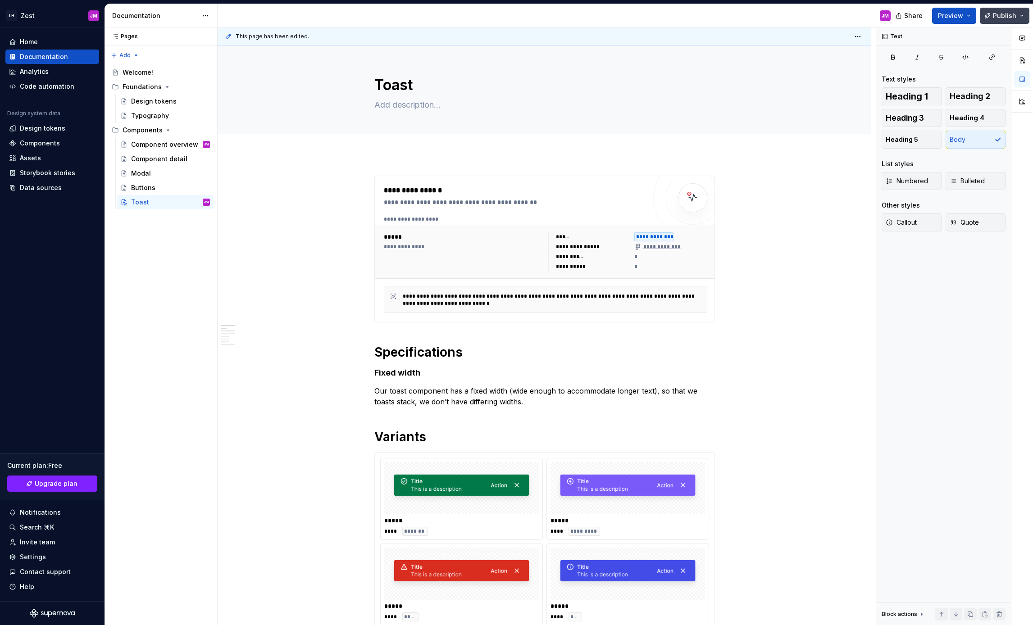
click at [1021, 18] on button "Publish" at bounding box center [1005, 16] width 50 height 16
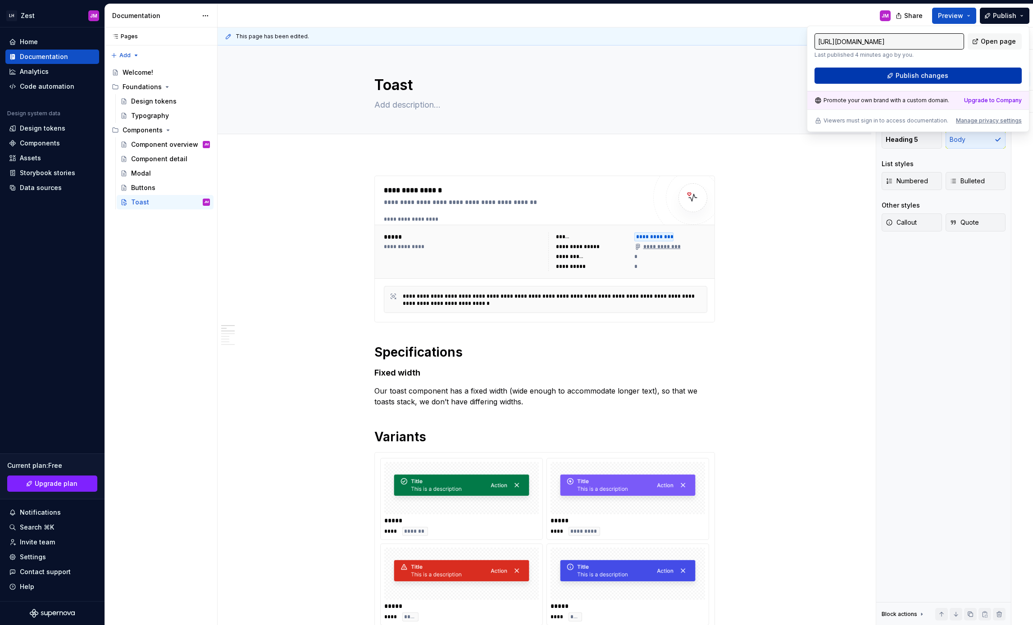
click at [957, 76] on button "Publish changes" at bounding box center [918, 76] width 207 height 16
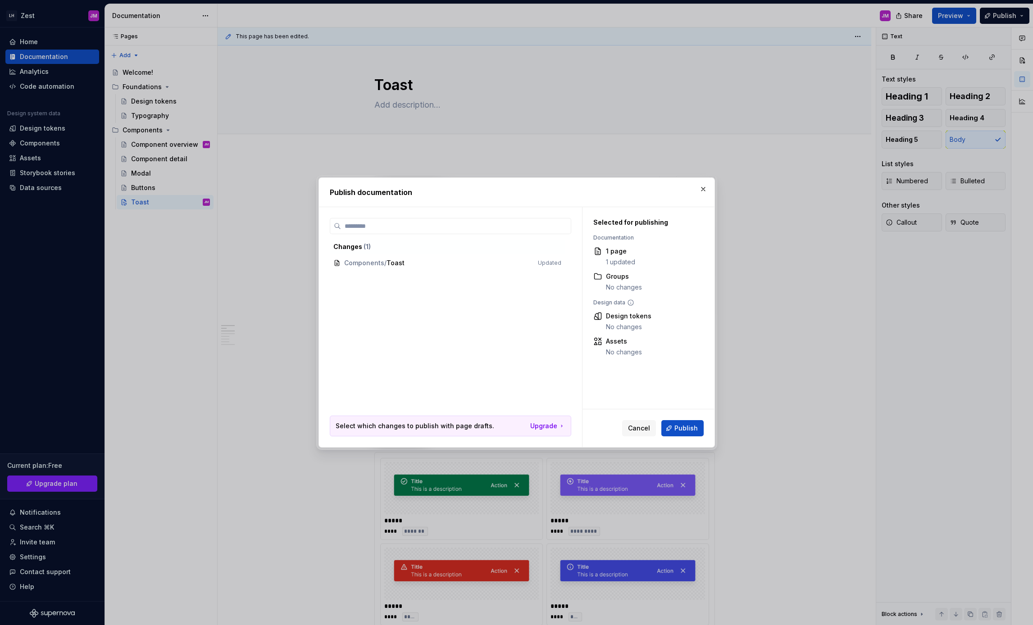
click at [683, 430] on span "Publish" at bounding box center [685, 428] width 23 height 9
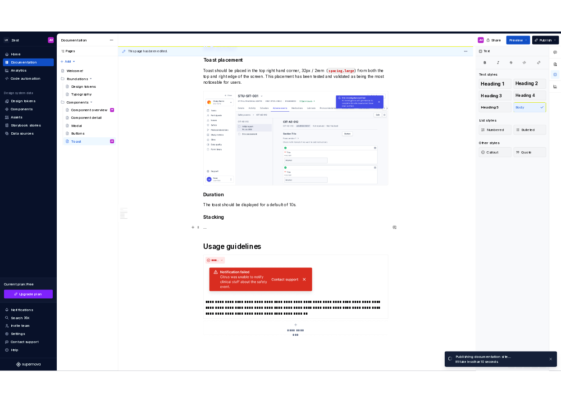
scroll to position [956, 0]
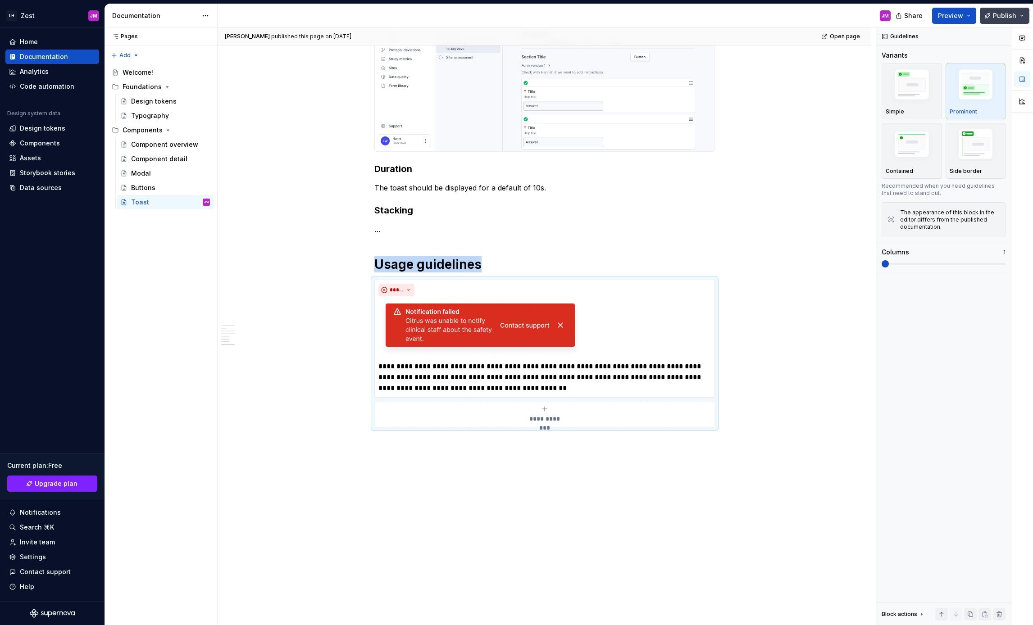
click at [1022, 14] on button "Publish" at bounding box center [1005, 16] width 50 height 16
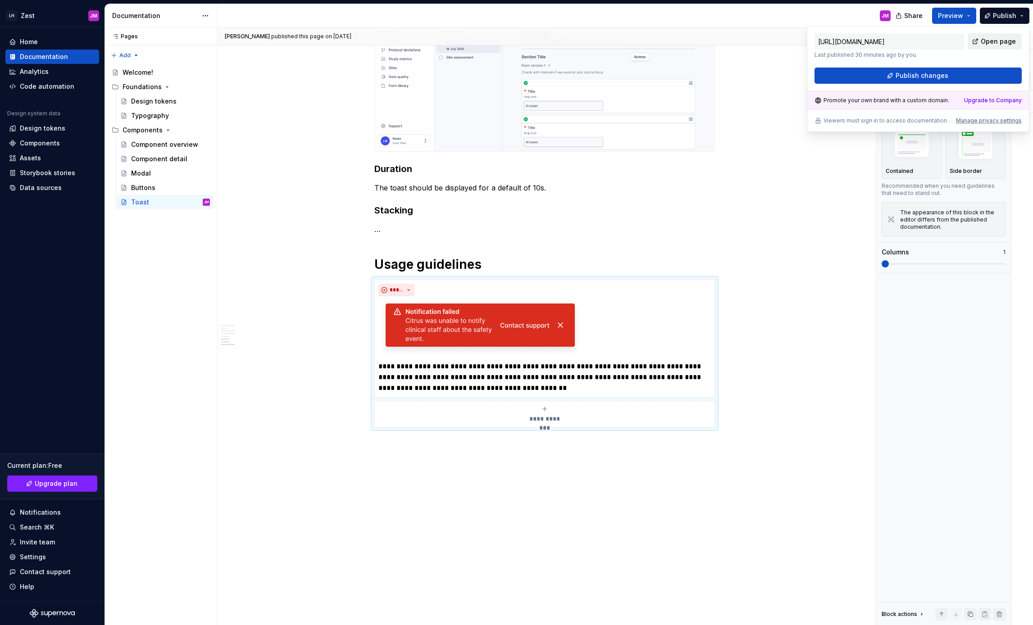
click at [1002, 40] on span "Open page" at bounding box center [998, 41] width 35 height 9
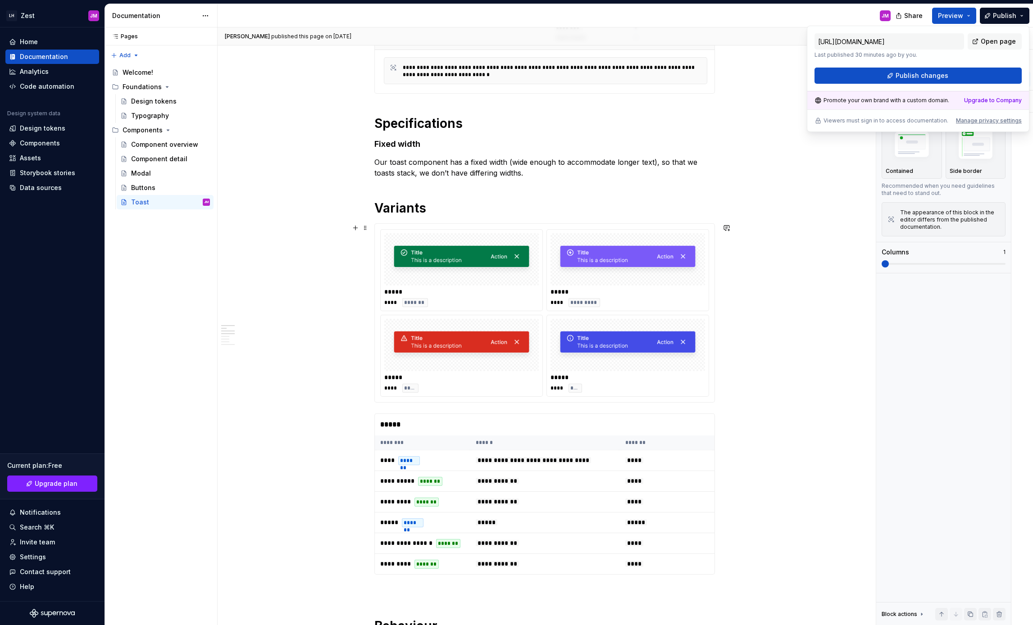
scroll to position [231, 0]
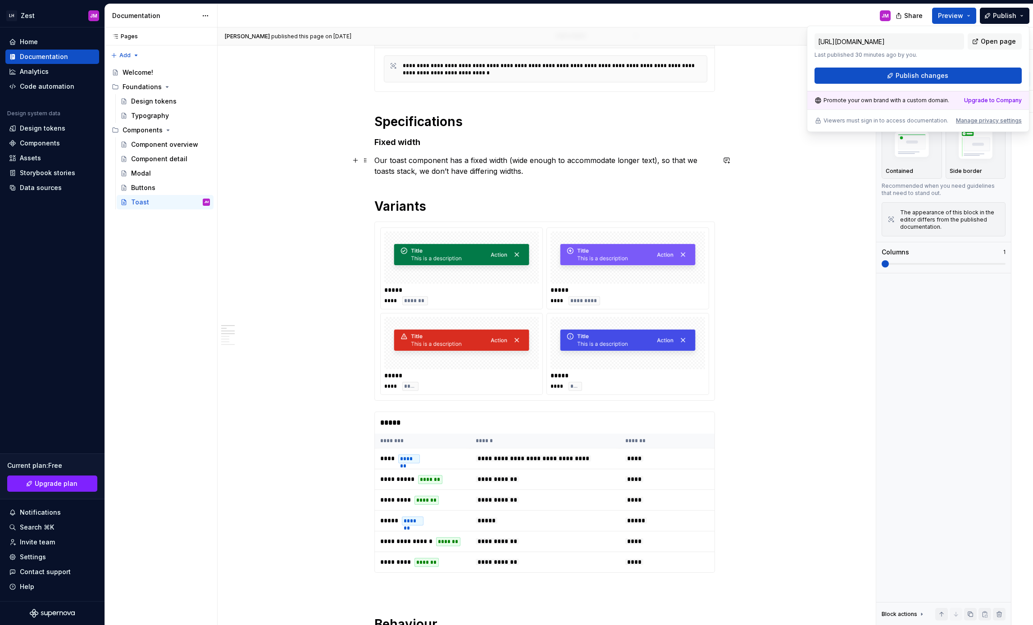
click at [691, 160] on p "Our toast component has a fixed width (wide enough to accommodate longer text),…" at bounding box center [544, 166] width 341 height 22
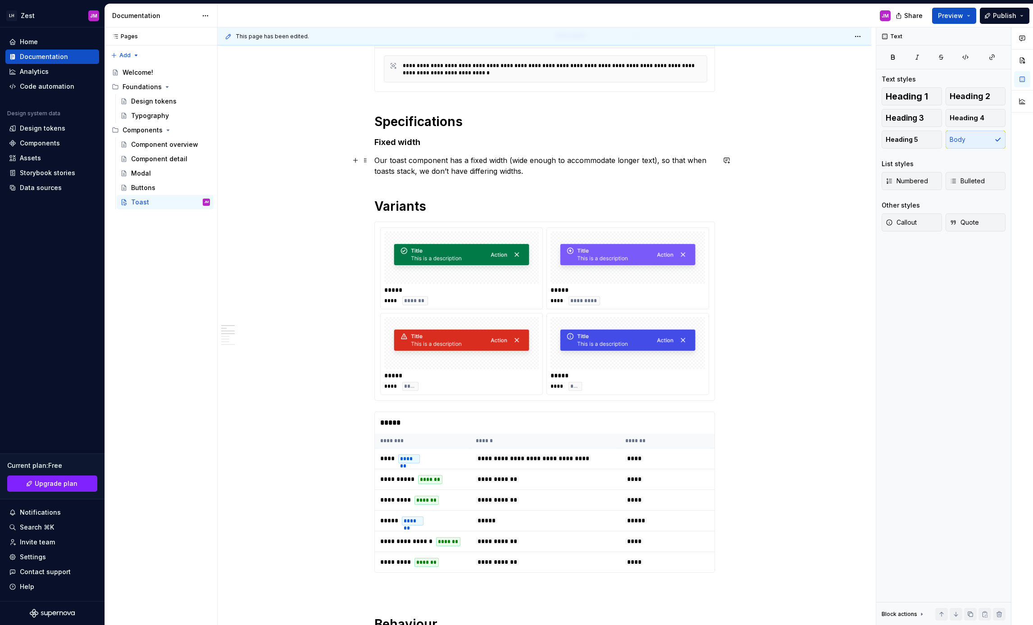
click at [431, 173] on p "Our toast component has a fixed width (wide enough to accommodate longer text),…" at bounding box center [544, 166] width 341 height 22
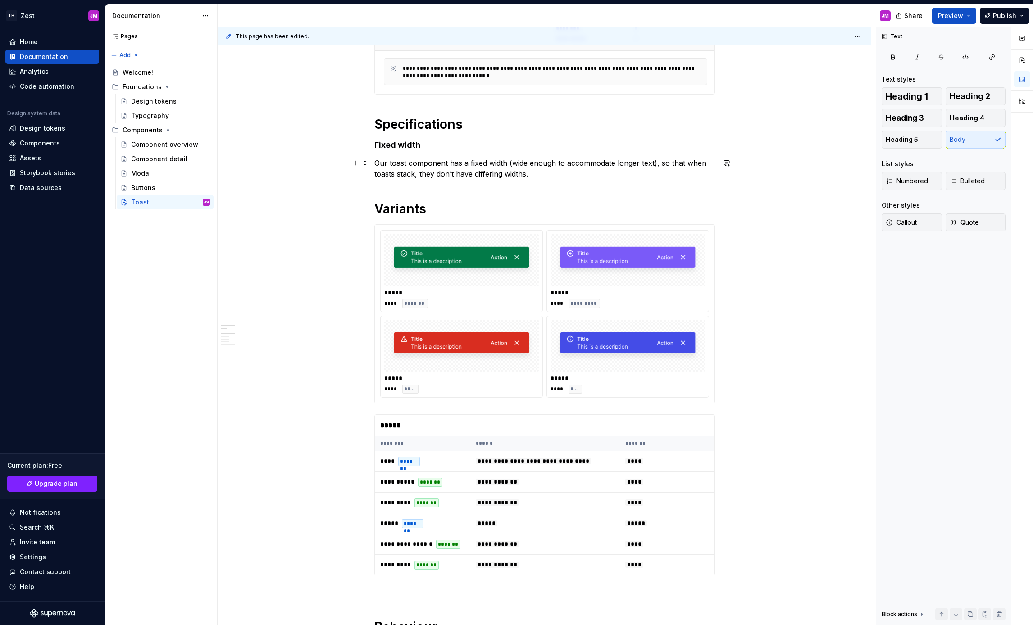
click at [550, 165] on p "Our toast component has a fixed width (wide enough to accommodate longer text),…" at bounding box center [544, 169] width 341 height 22
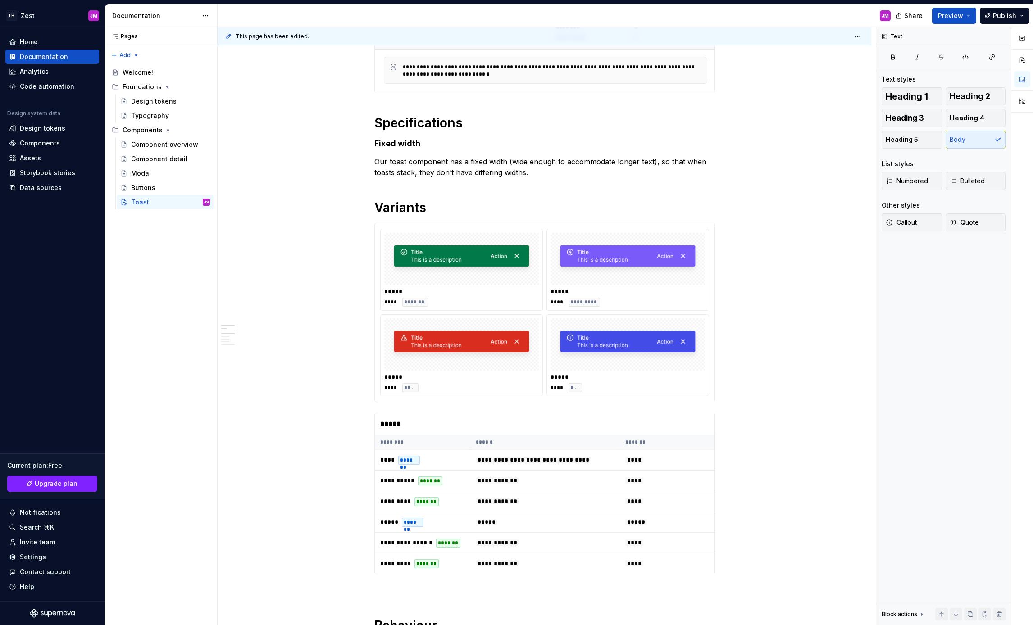
click at [1002, 6] on div "Share Preview Publish" at bounding box center [965, 15] width 135 height 23
click at [1002, 11] on span "Publish" at bounding box center [1004, 15] width 23 height 9
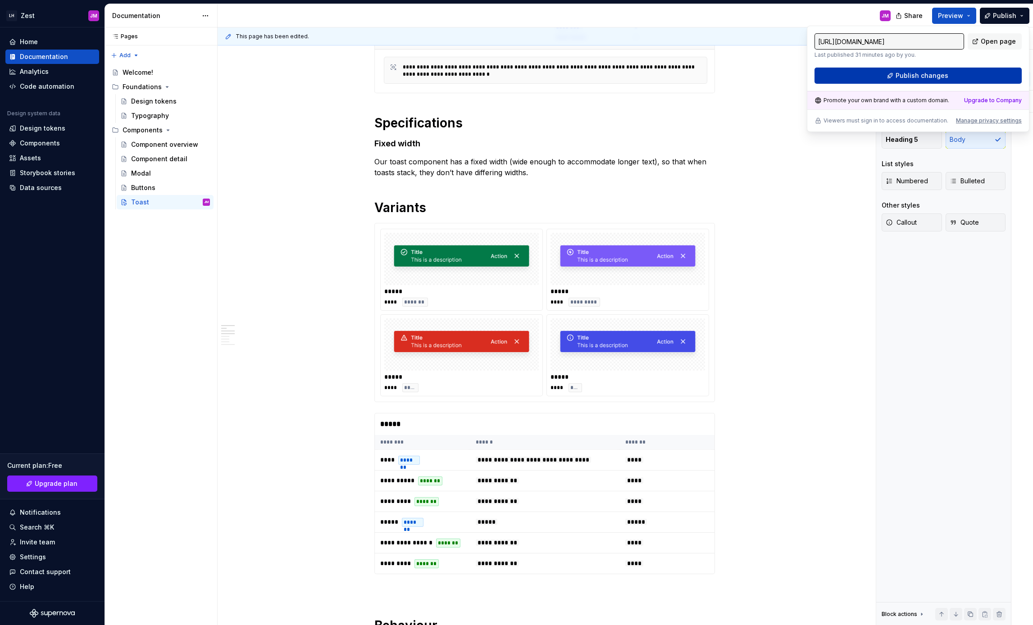
click at [905, 73] on span "Publish changes" at bounding box center [922, 75] width 53 height 9
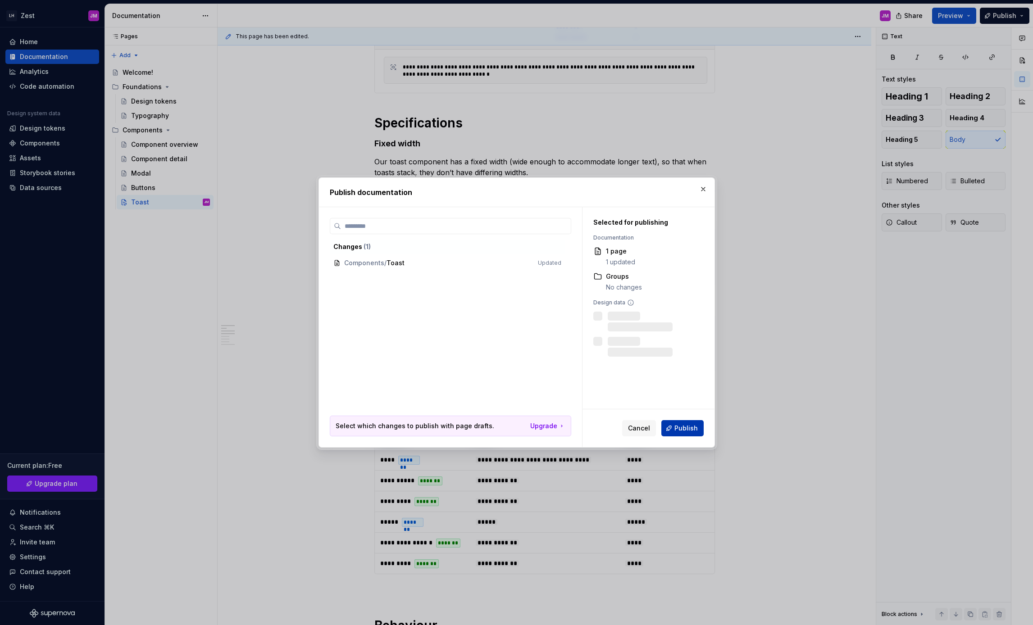
click at [692, 427] on span "Publish" at bounding box center [685, 428] width 23 height 9
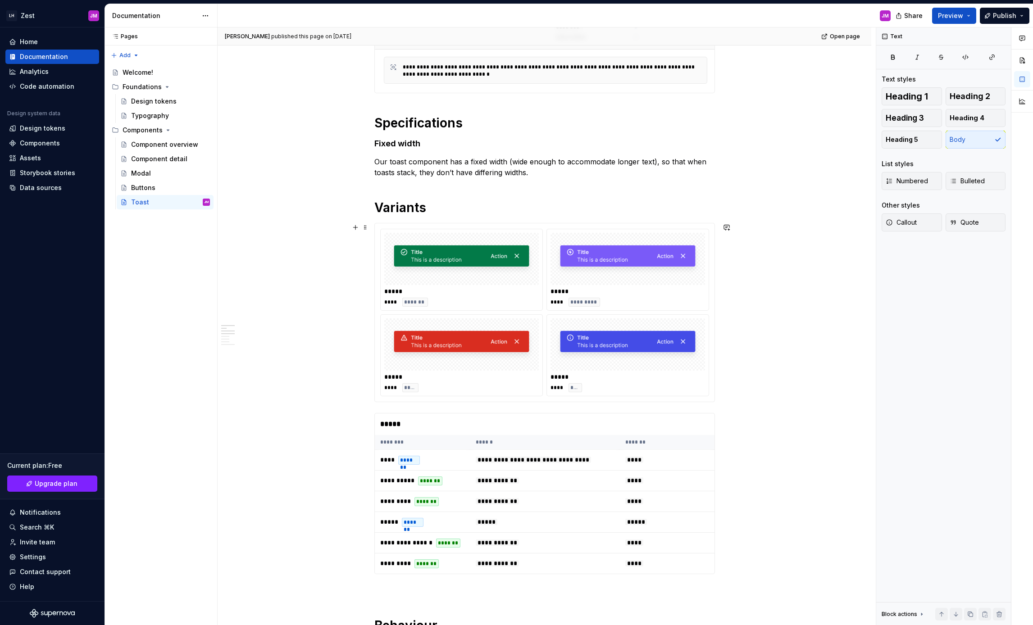
type textarea "*"
drag, startPoint x: 353, startPoint y: 339, endPoint x: 313, endPoint y: 358, distance: 44.9
